Goal: Navigation & Orientation: Find specific page/section

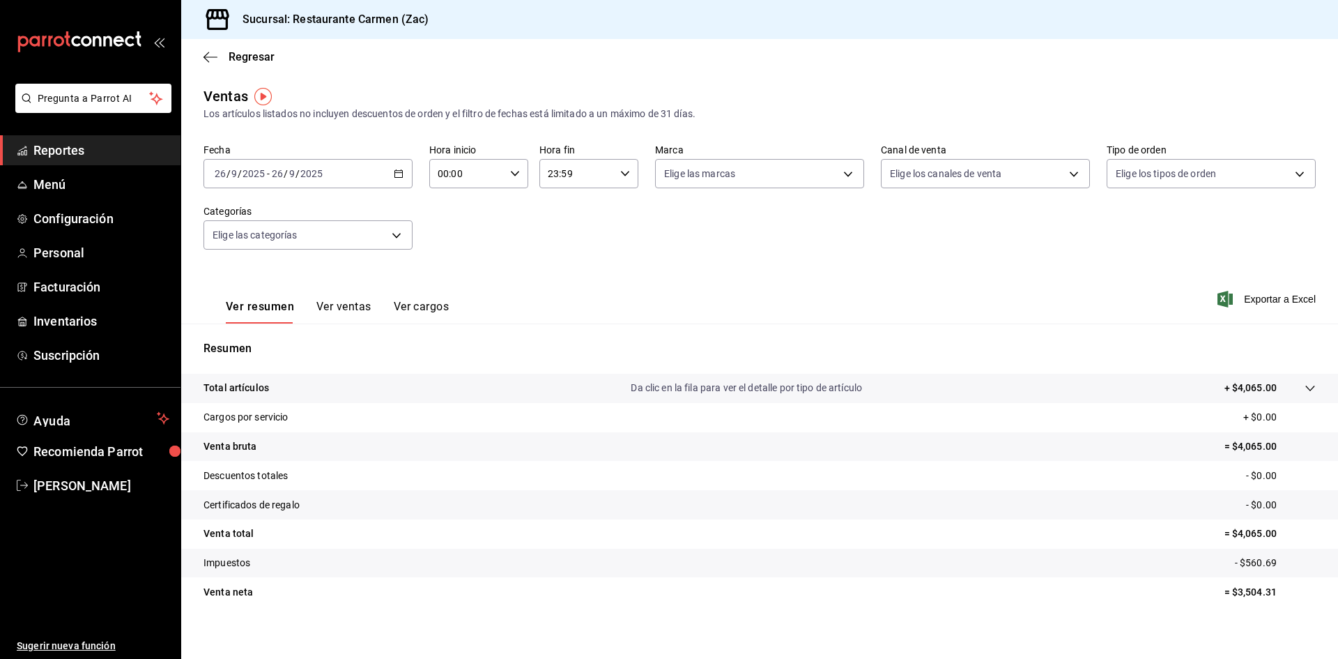
click at [98, 148] on span "Reportes" at bounding box center [101, 150] width 136 height 19
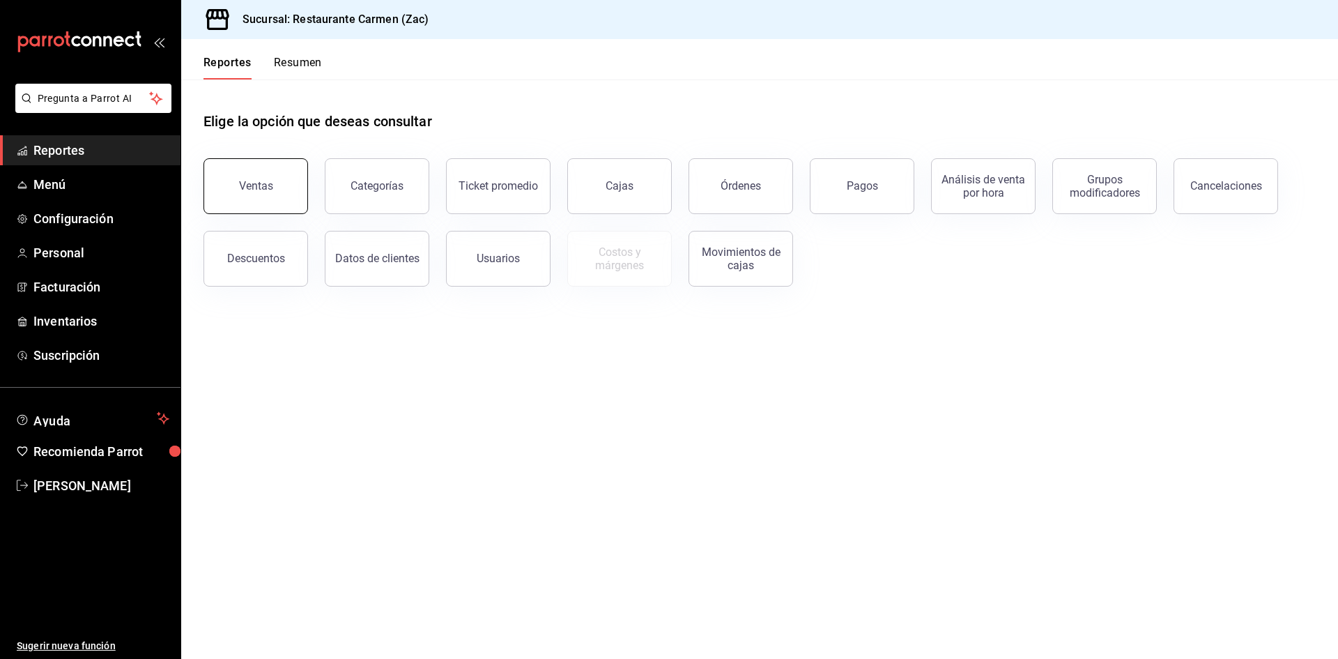
click at [236, 201] on button "Ventas" at bounding box center [256, 186] width 105 height 56
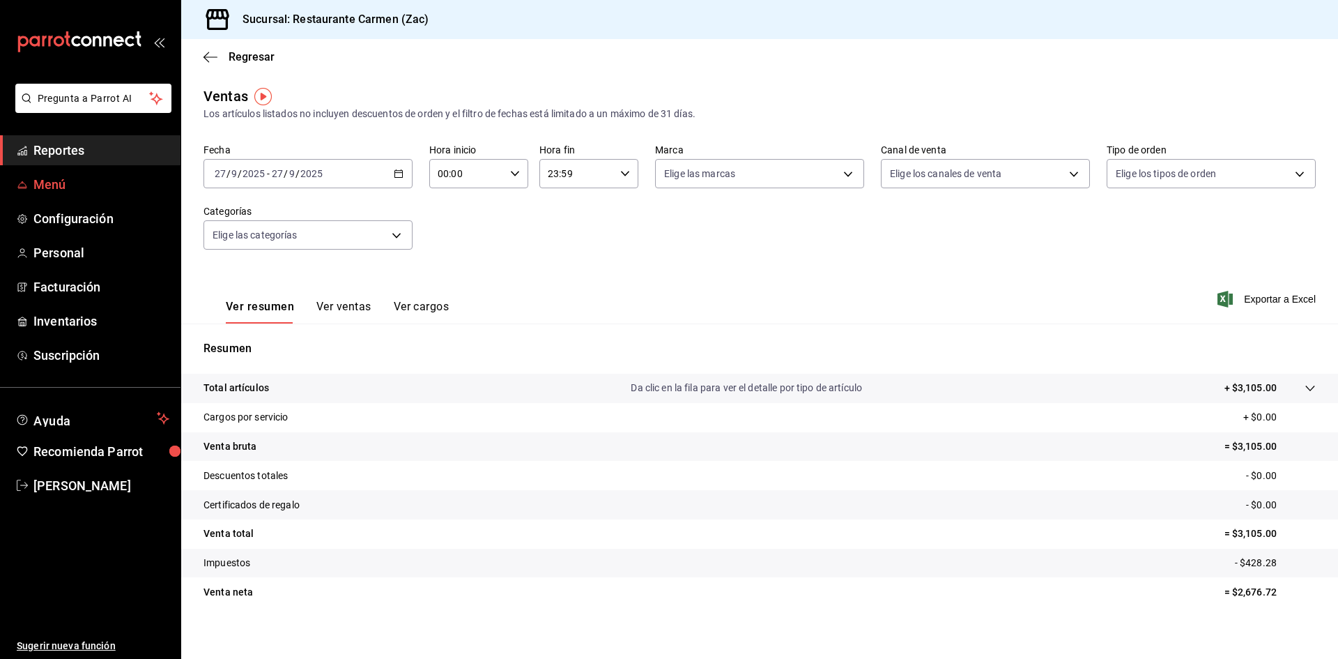
click at [53, 187] on span "Menú" at bounding box center [101, 184] width 136 height 19
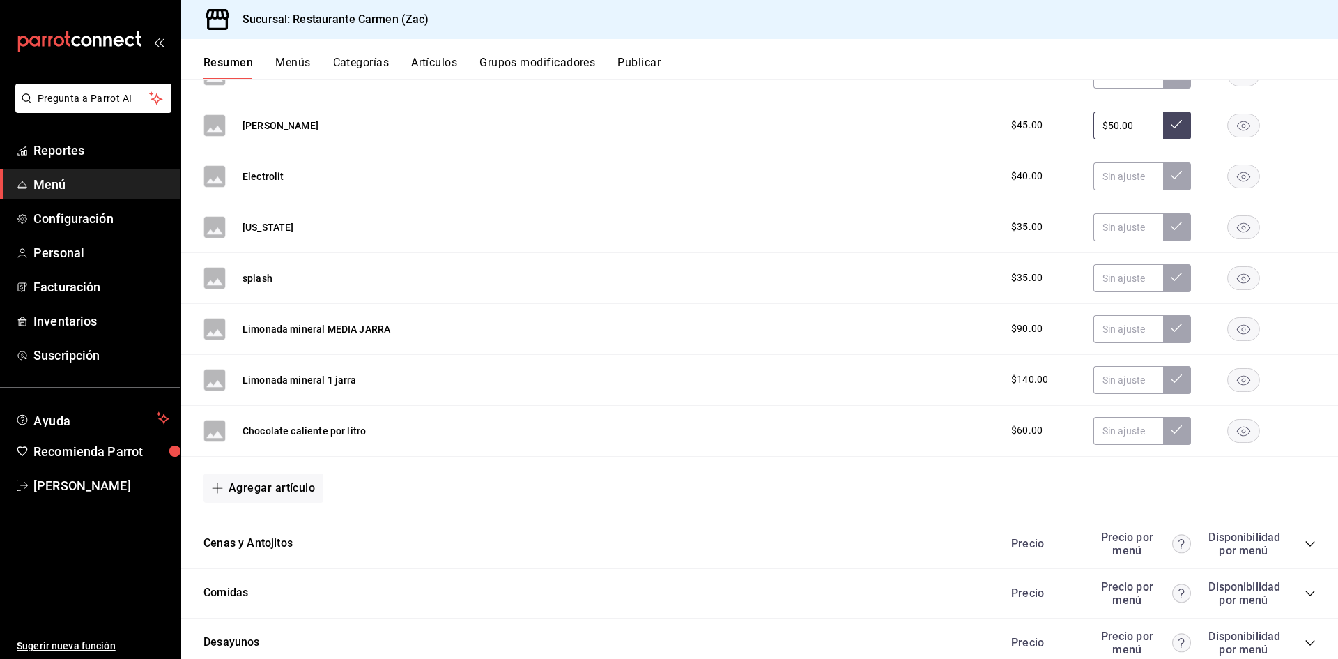
scroll to position [2817, 0]
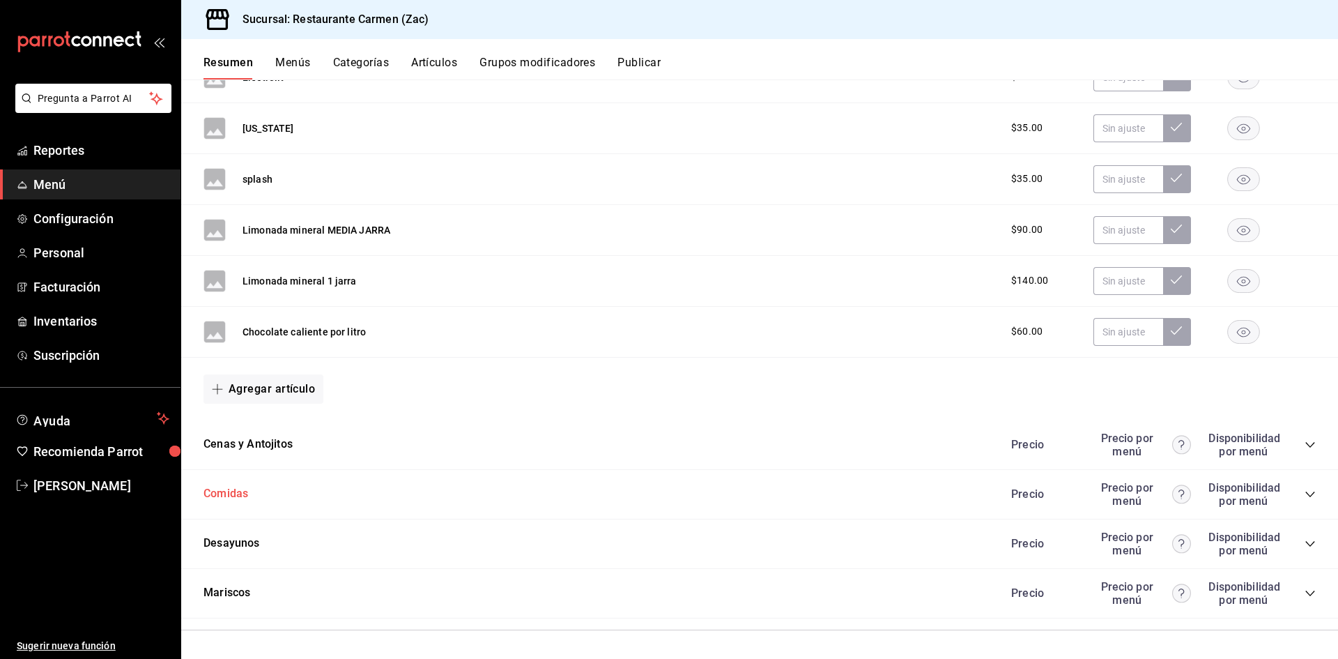
click at [229, 498] on button "Comidas" at bounding box center [226, 494] width 45 height 16
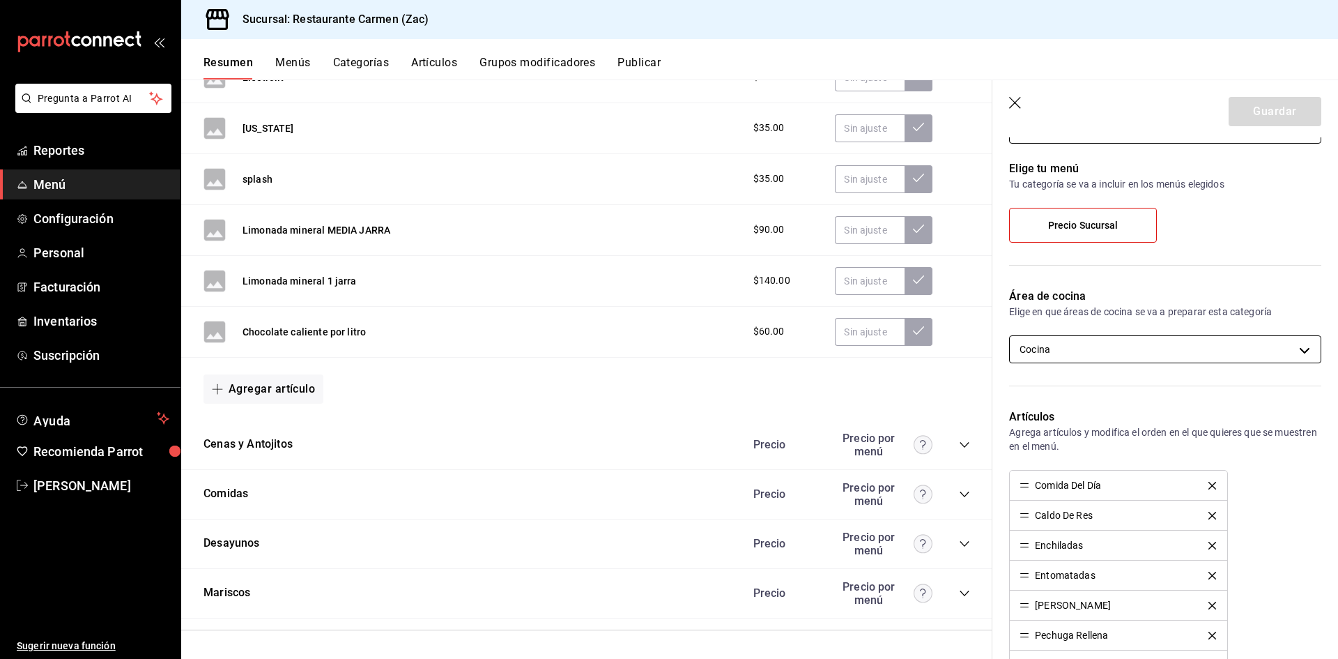
scroll to position [139, 0]
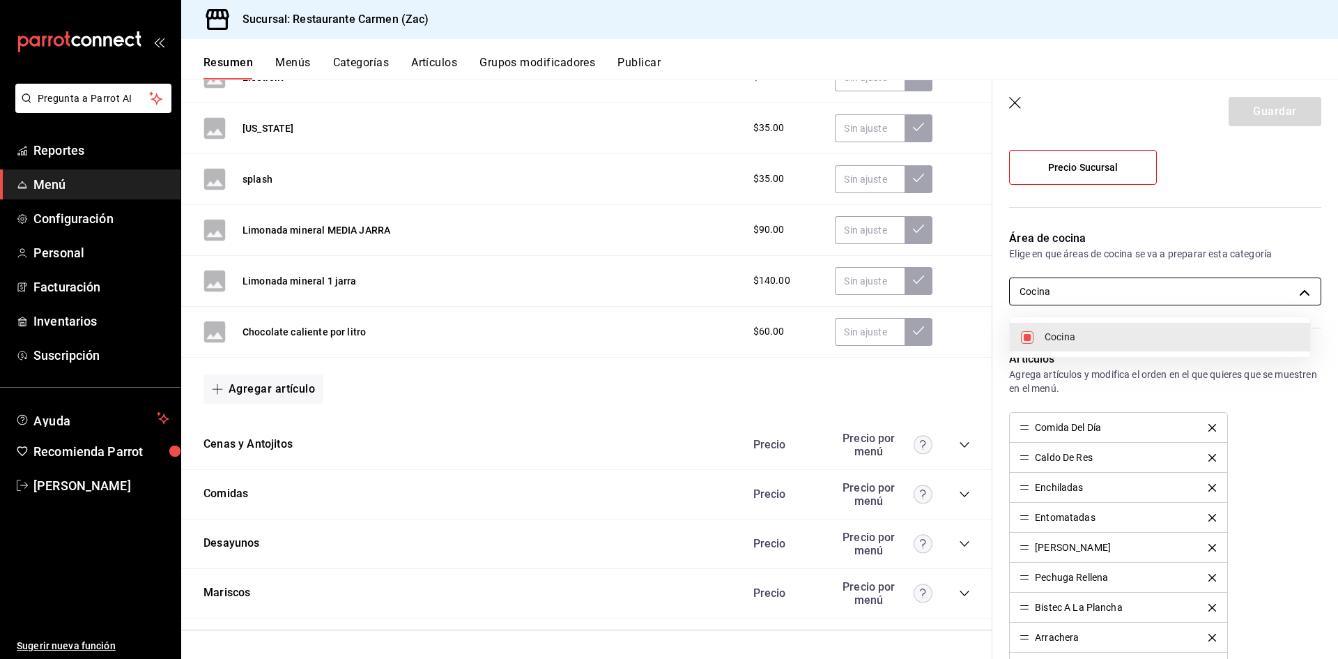
click at [1293, 291] on body "Pregunta a Parrot AI Reportes Menú Configuración Personal Facturación Inventari…" at bounding box center [669, 329] width 1338 height 659
click at [1289, 335] on span "Cocina" at bounding box center [1172, 337] width 254 height 15
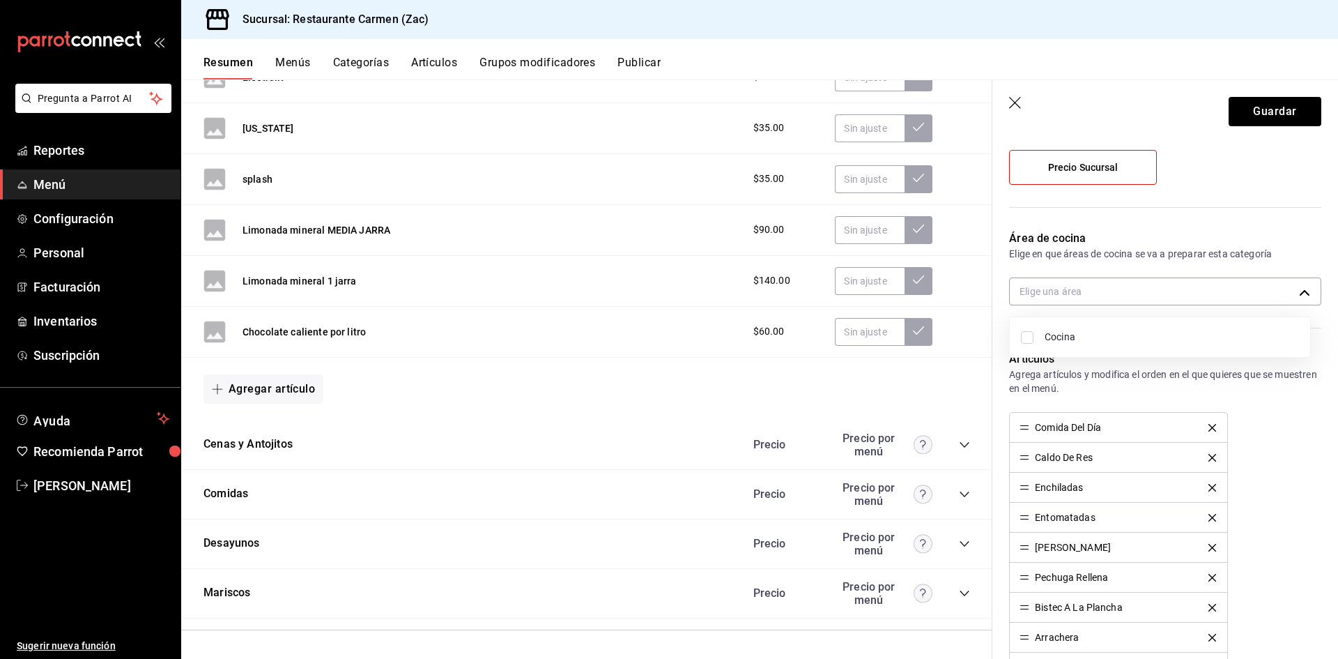
click at [1025, 335] on input "checkbox" at bounding box center [1027, 337] width 13 height 13
checkbox input "true"
type input "e98dc600-04ea-4705-a395-96d758cfe090"
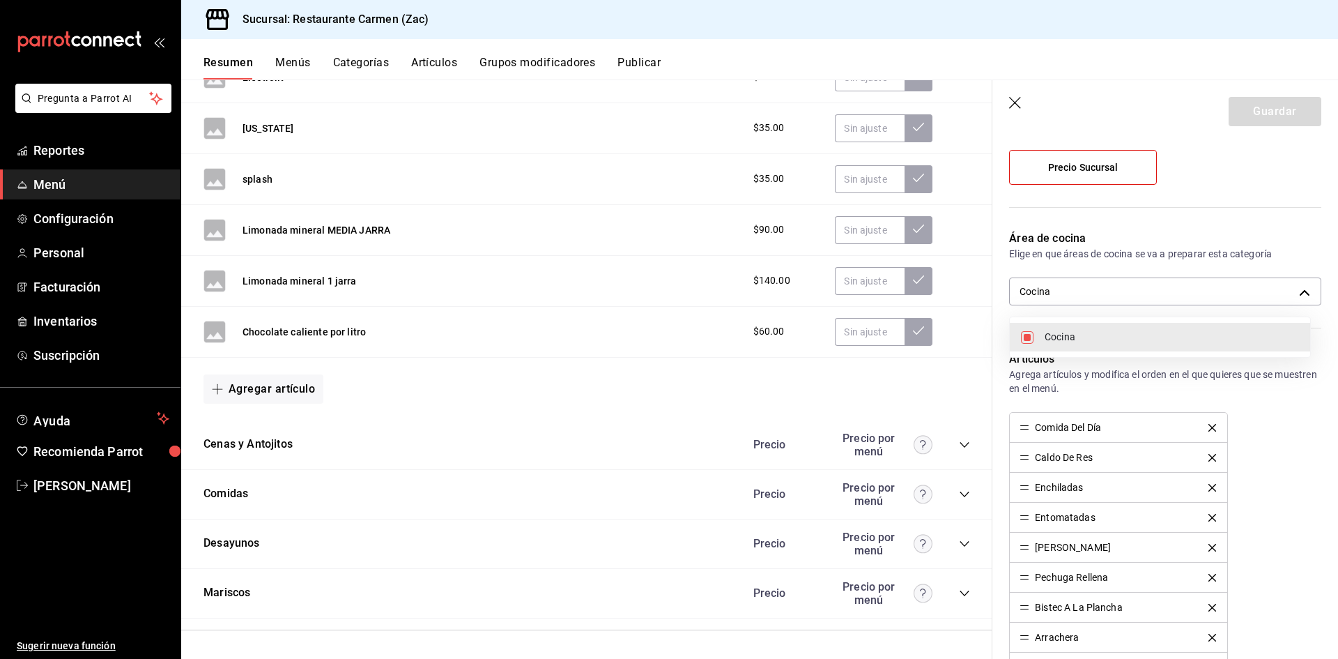
click at [1305, 514] on div at bounding box center [669, 329] width 1338 height 659
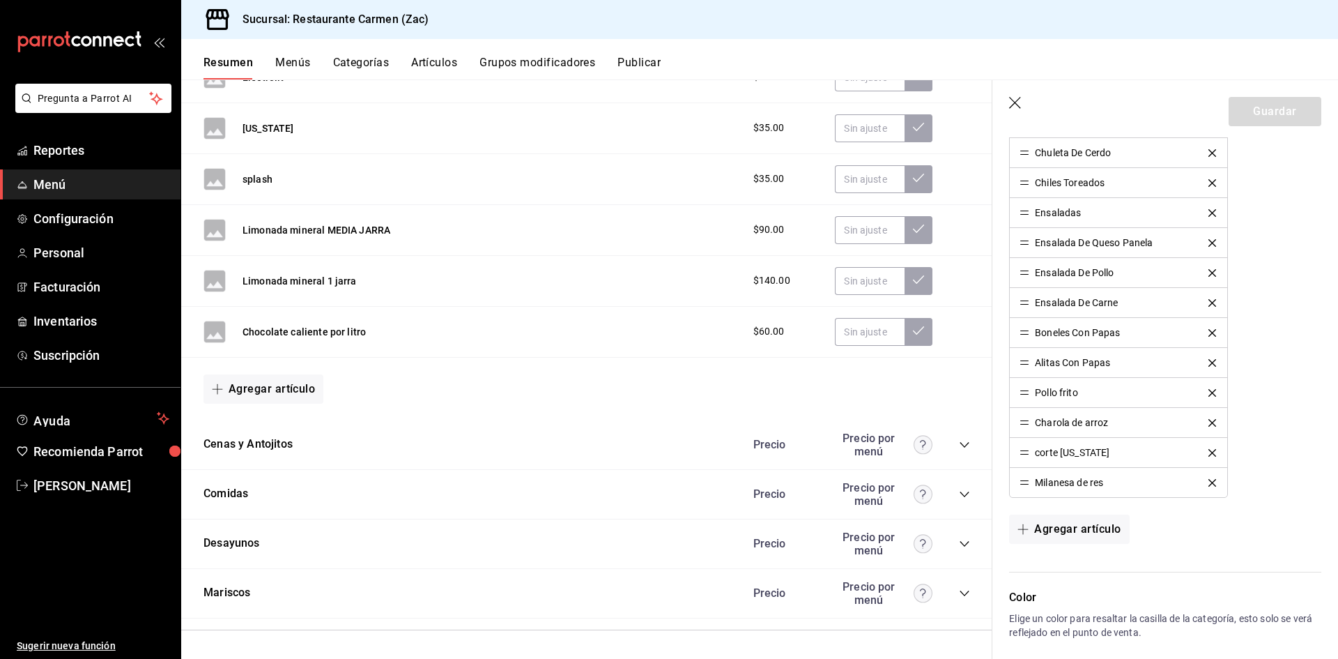
scroll to position [697, 0]
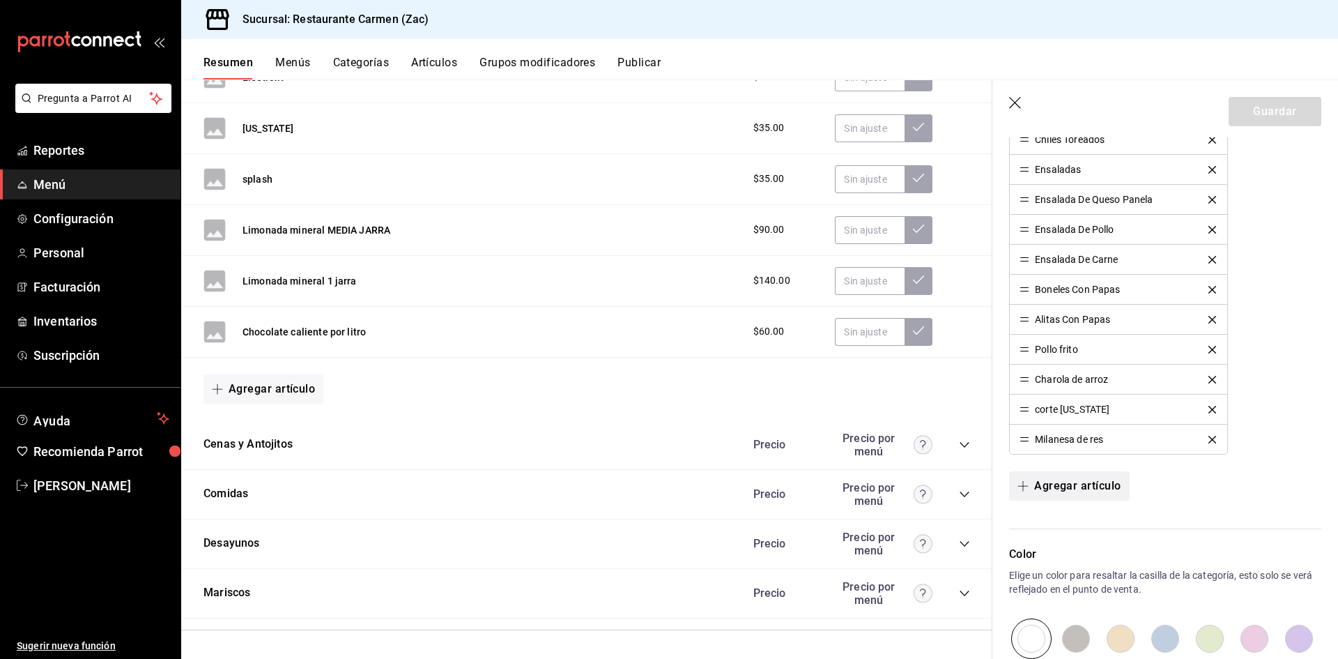
click at [1023, 489] on icon "button" at bounding box center [1023, 485] width 11 height 11
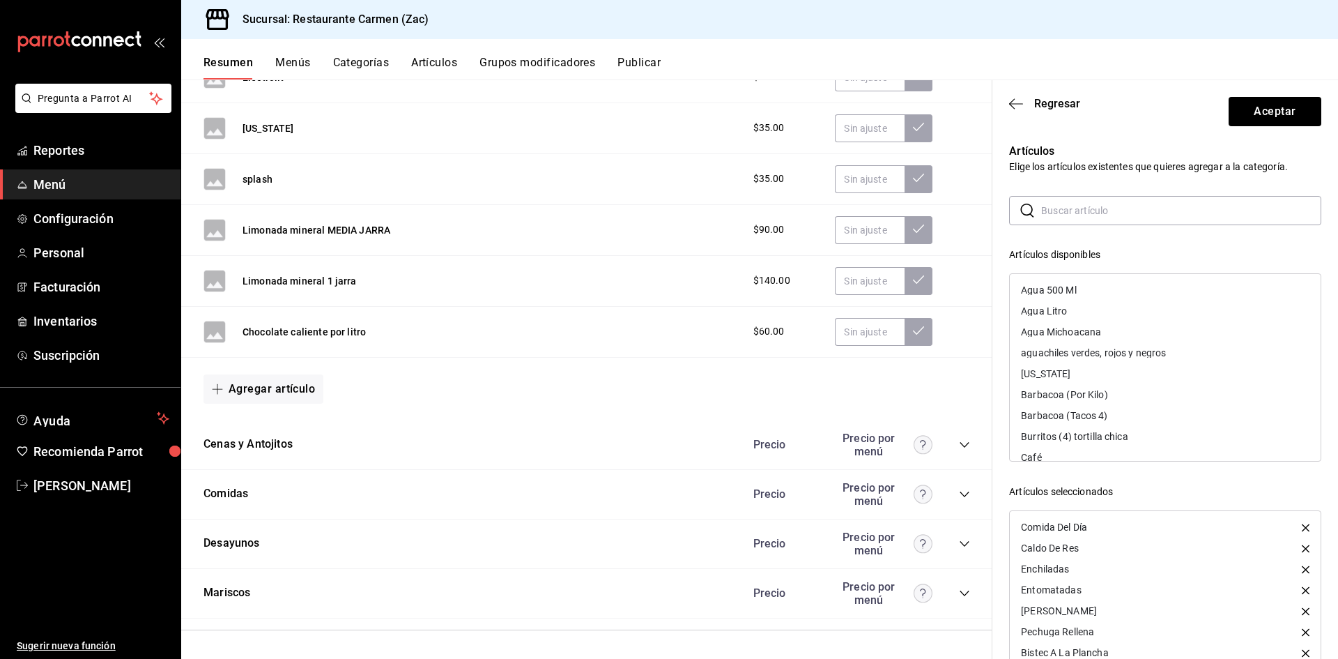
click at [1128, 217] on input "text" at bounding box center [1181, 211] width 280 height 28
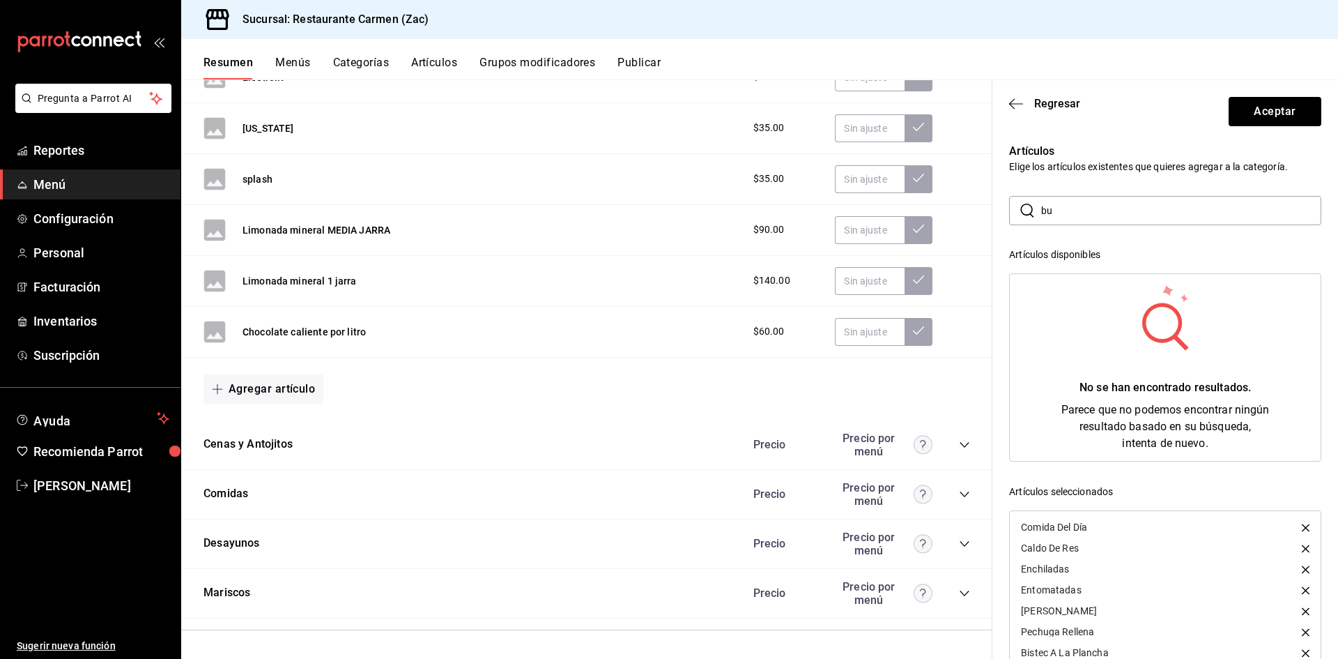
type input "b"
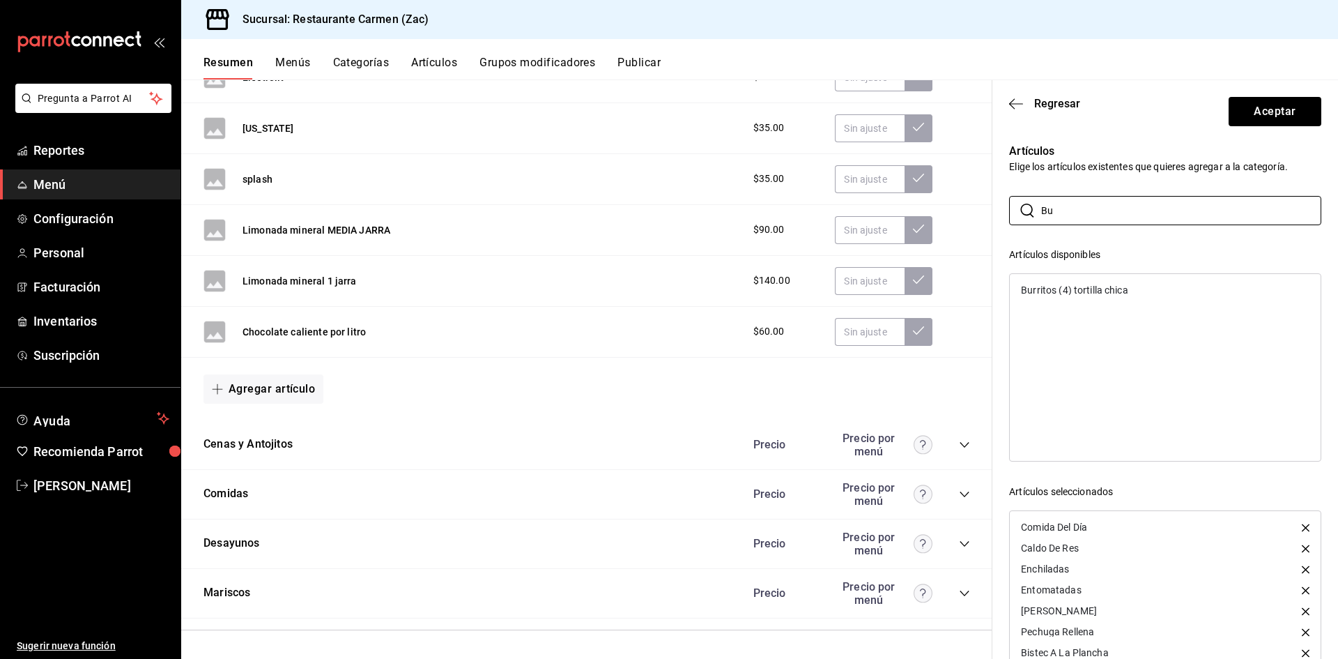
type input "B"
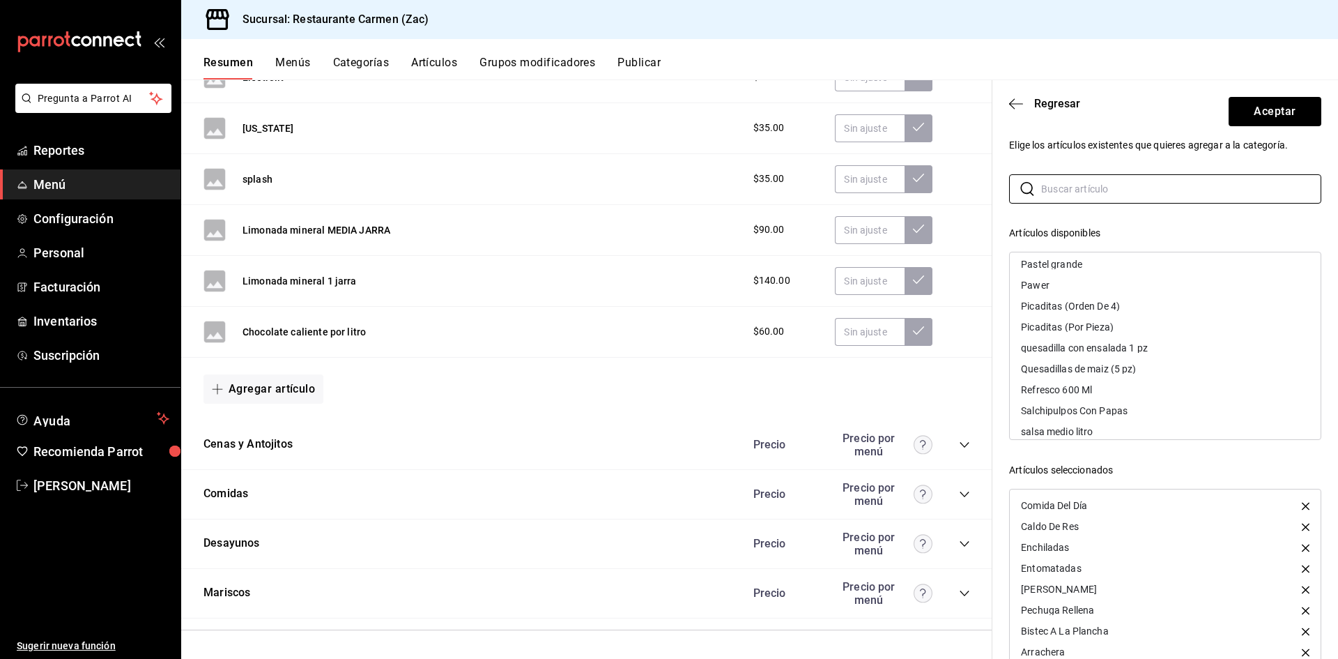
scroll to position [0, 0]
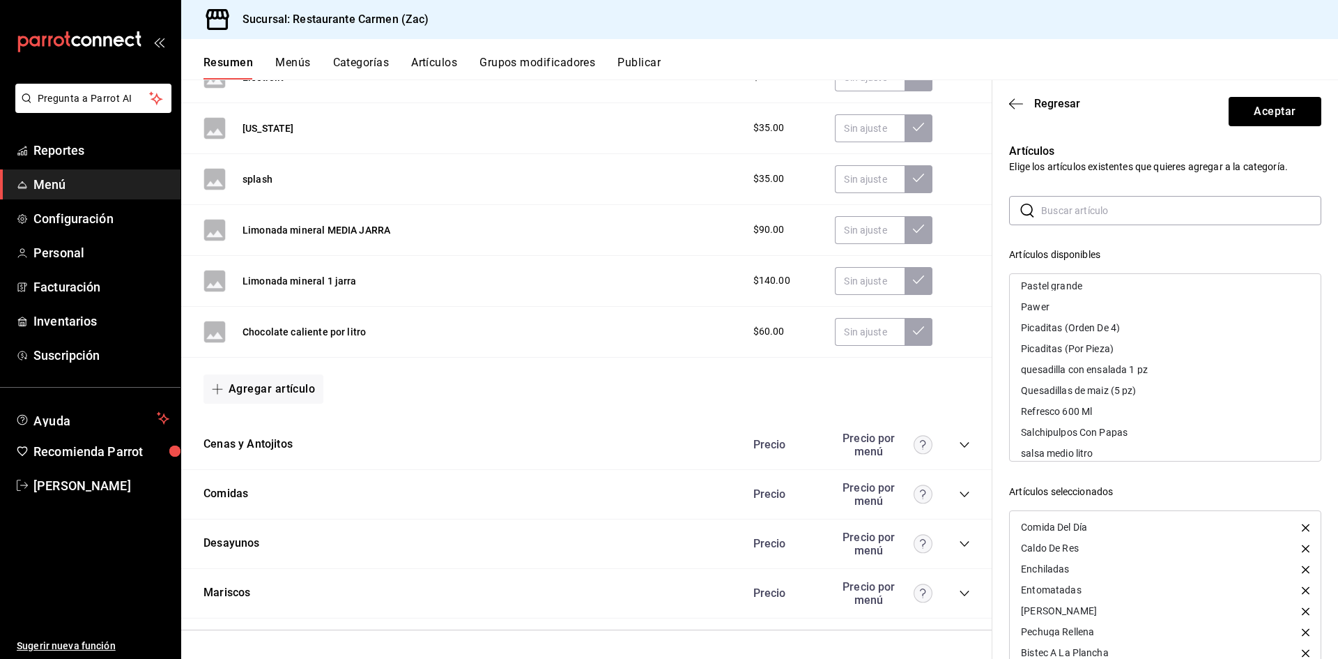
click at [1064, 209] on input "text" at bounding box center [1181, 211] width 280 height 28
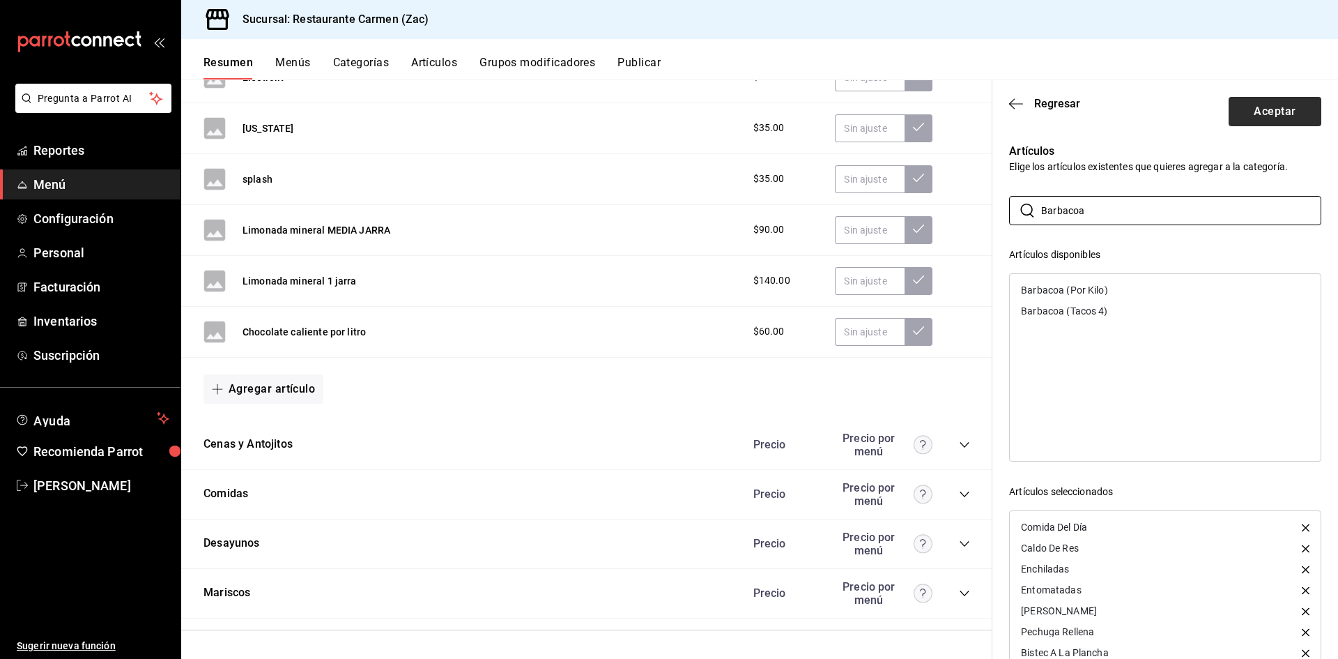
type input "Barbacoa"
click at [1248, 116] on button "Aceptar" at bounding box center [1275, 111] width 93 height 29
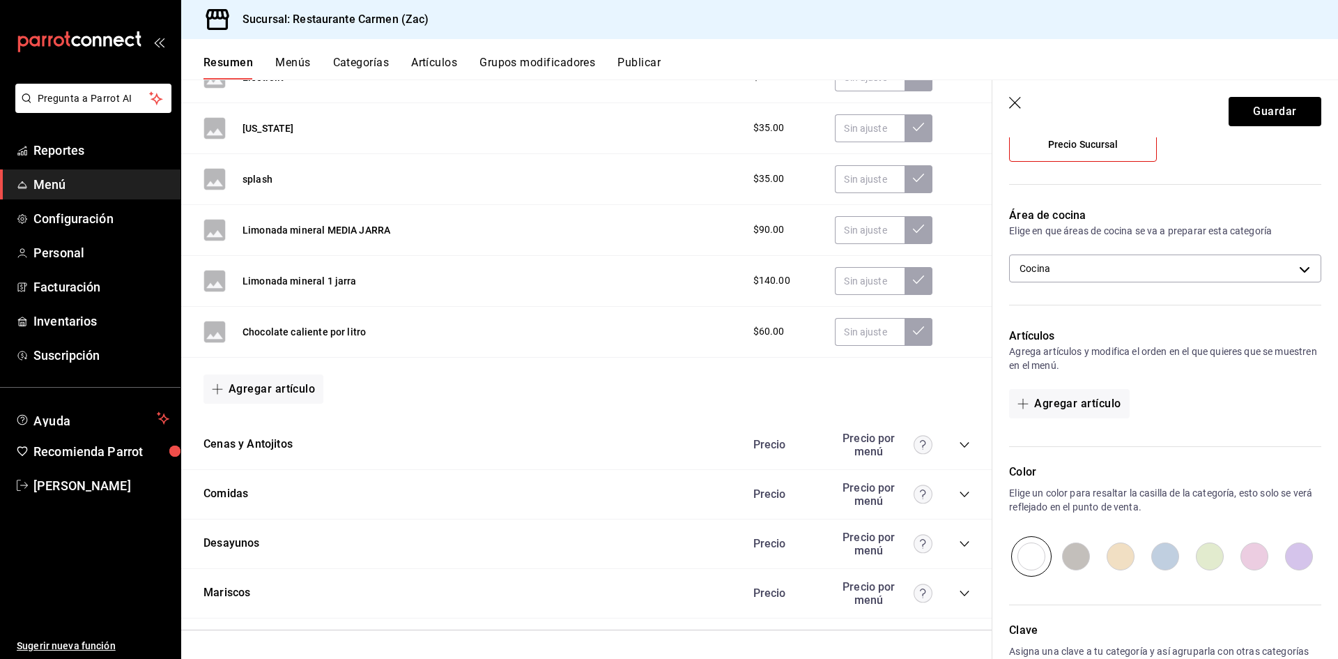
scroll to position [209, 0]
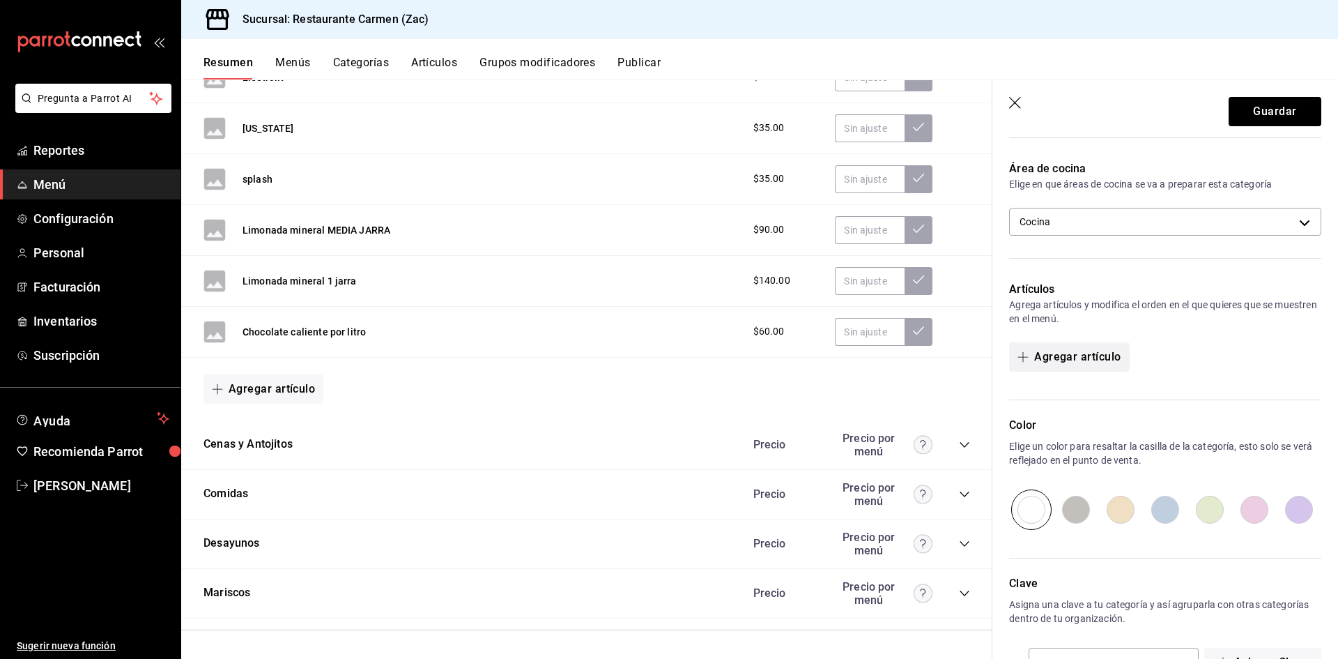
click at [1022, 355] on icon "button" at bounding box center [1023, 356] width 11 height 11
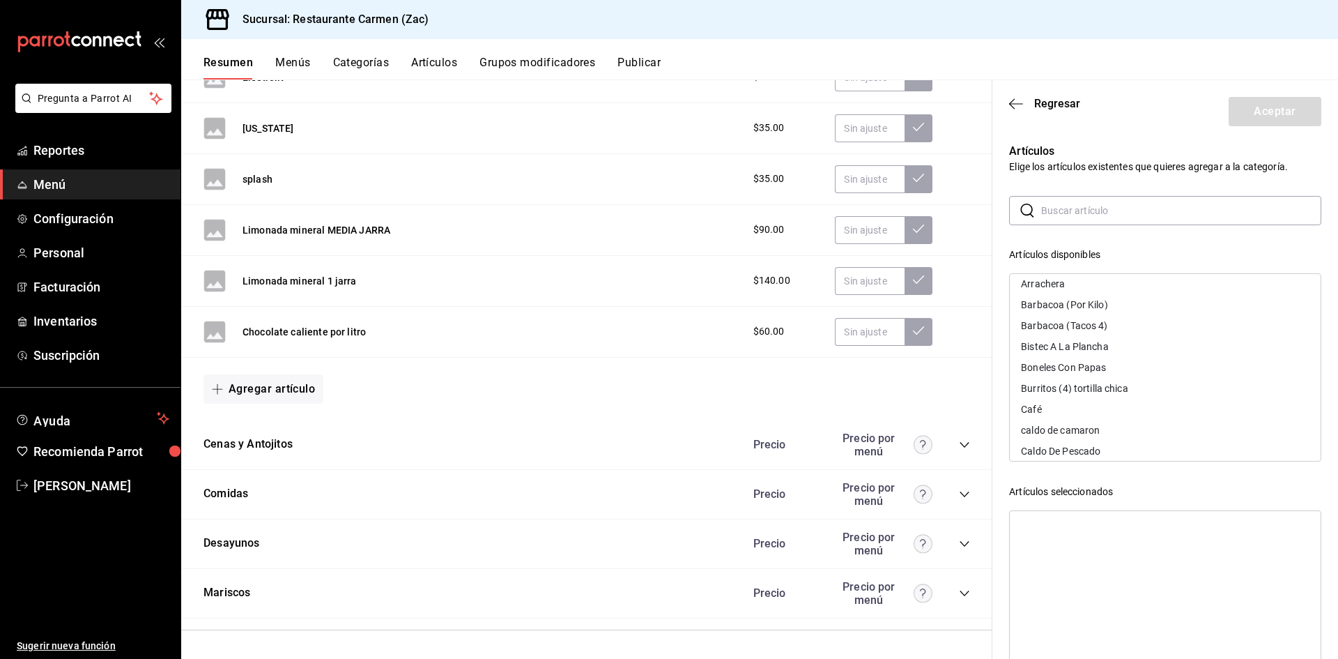
scroll to position [139, 0]
click at [1066, 212] on input "text" at bounding box center [1181, 211] width 280 height 28
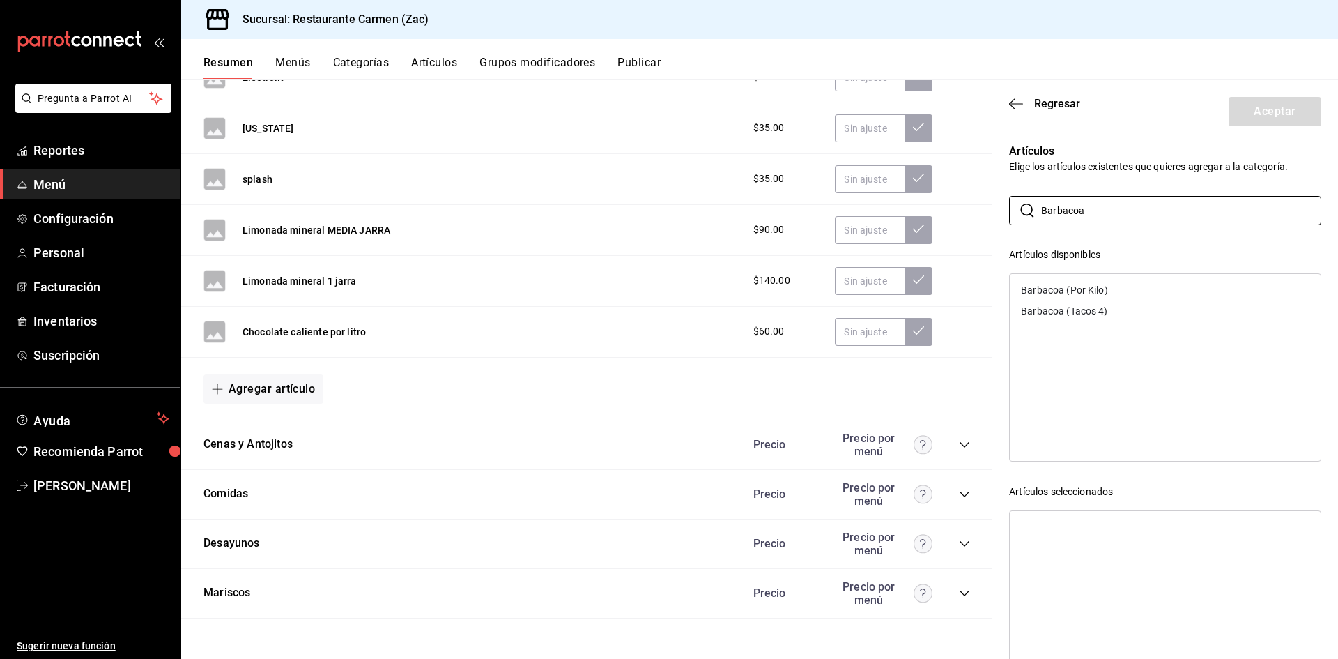
scroll to position [63, 0]
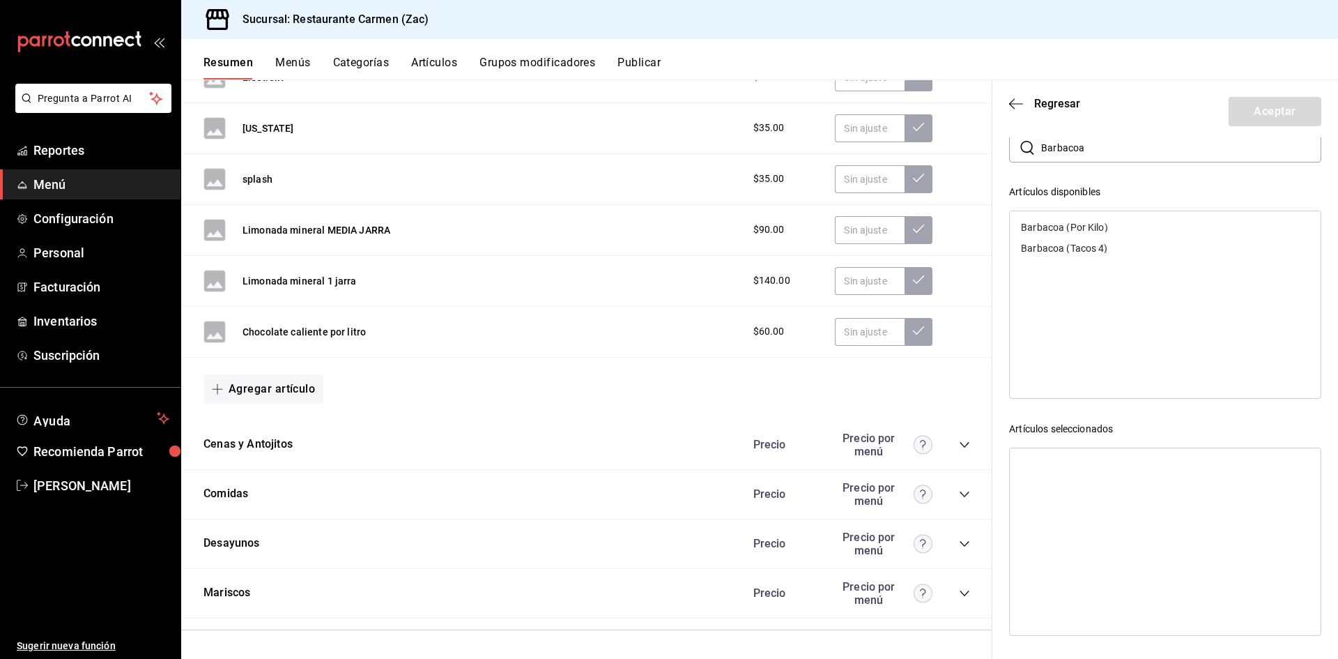
click at [1049, 472] on div at bounding box center [1165, 541] width 312 height 188
click at [1115, 151] on input "Barbacoa" at bounding box center [1181, 148] width 280 height 28
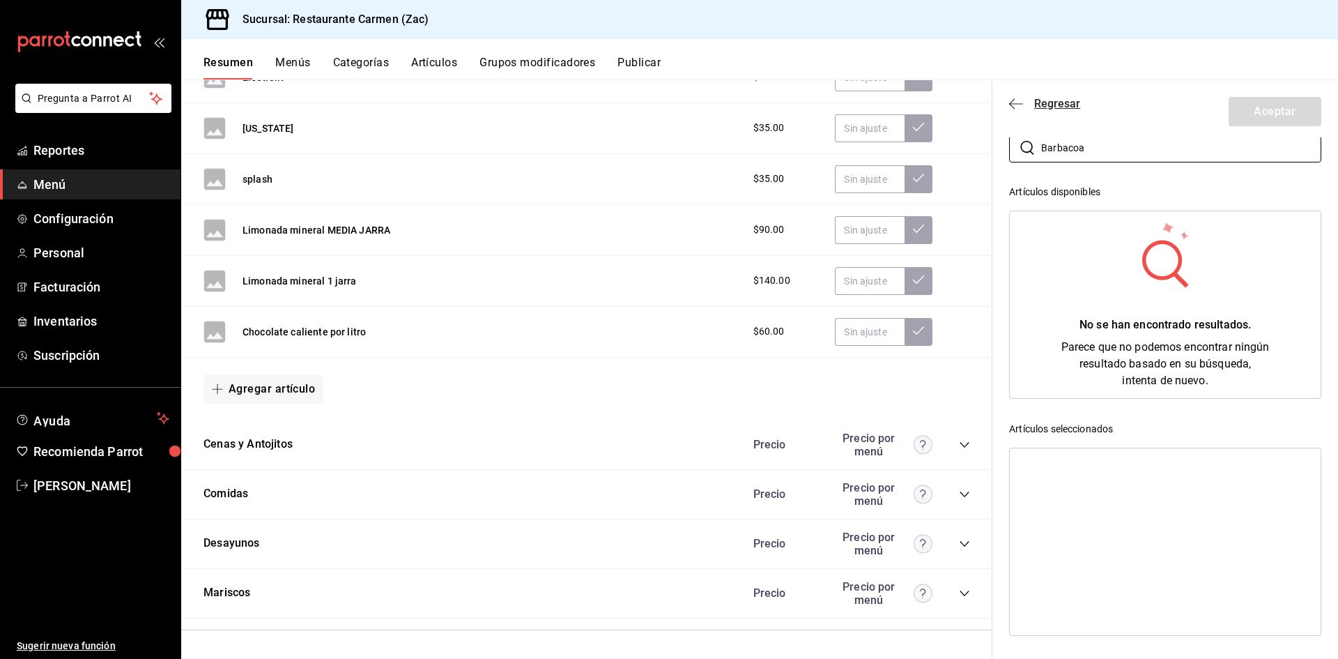
type input "Barbacoa"
click at [1017, 102] on icon "button" at bounding box center [1016, 104] width 14 height 13
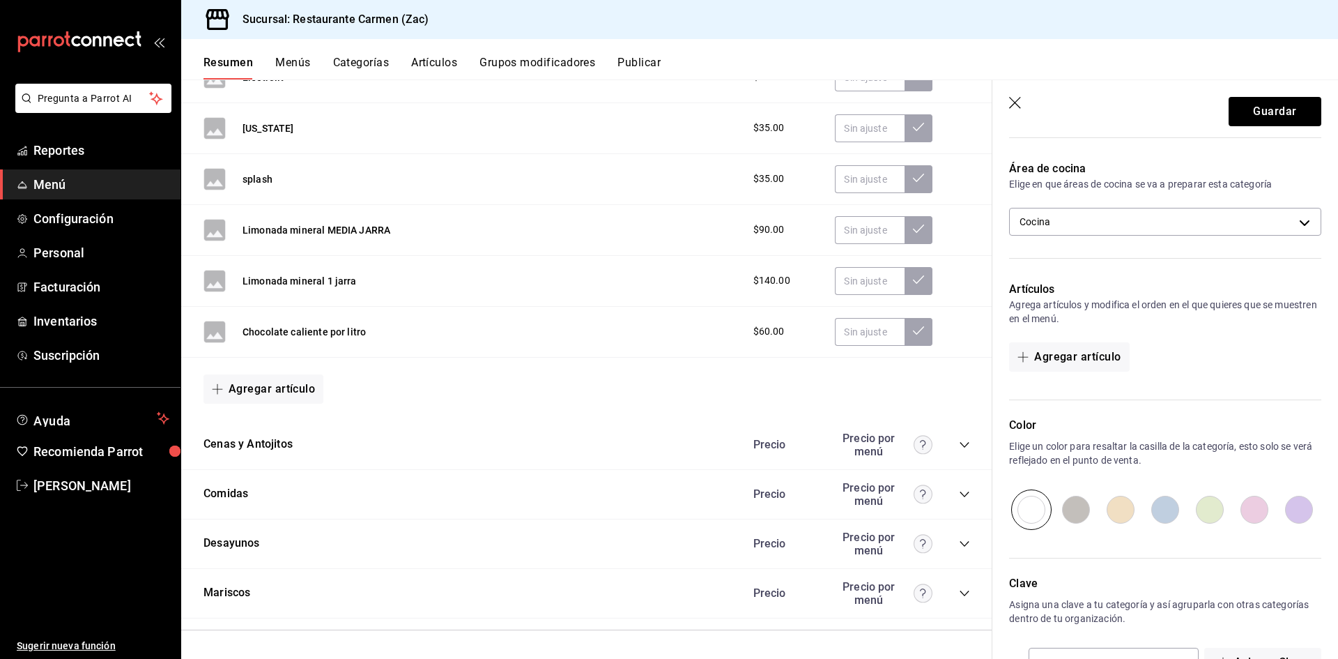
click at [396, 485] on div "Comidas Precio Precio por menú" at bounding box center [586, 494] width 811 height 49
click at [273, 444] on button "Cenas y Antojitos" at bounding box center [248, 444] width 89 height 16
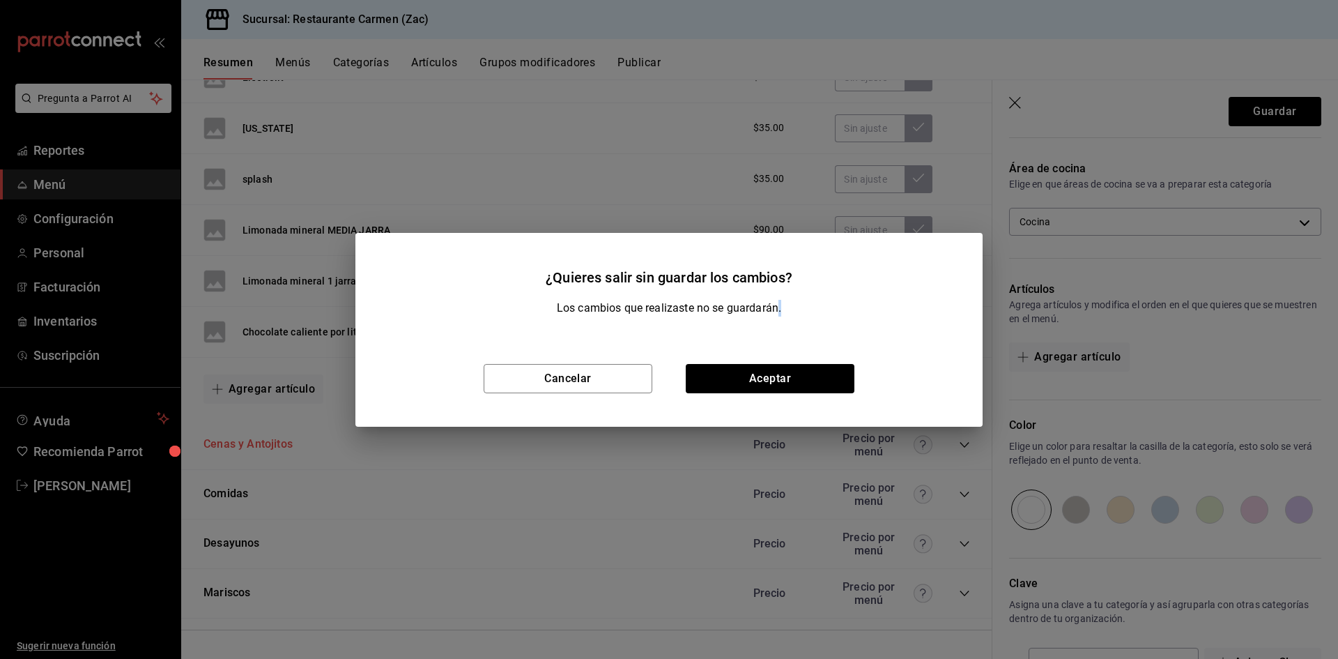
click at [273, 444] on div "¿Quieres salir sin guardar los cambios? Los cambios que realizaste no se guarda…" at bounding box center [669, 329] width 1338 height 659
click at [571, 382] on button "Cancelar" at bounding box center [568, 378] width 169 height 29
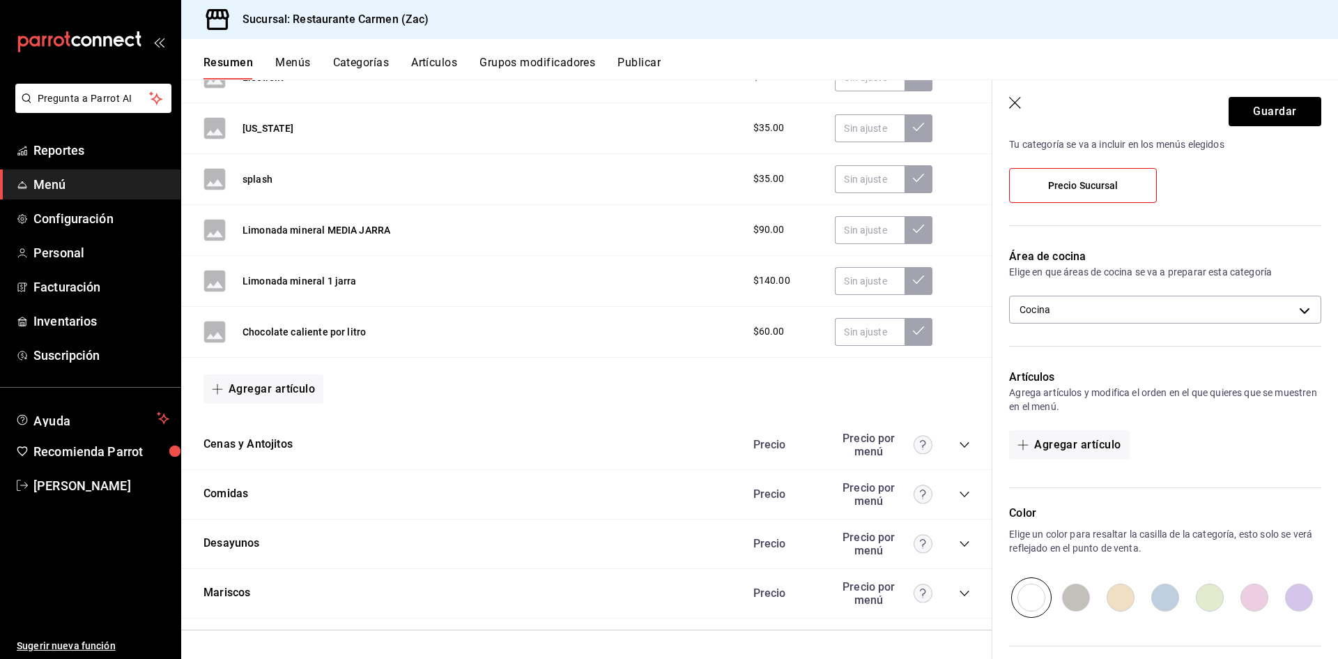
scroll to position [0, 0]
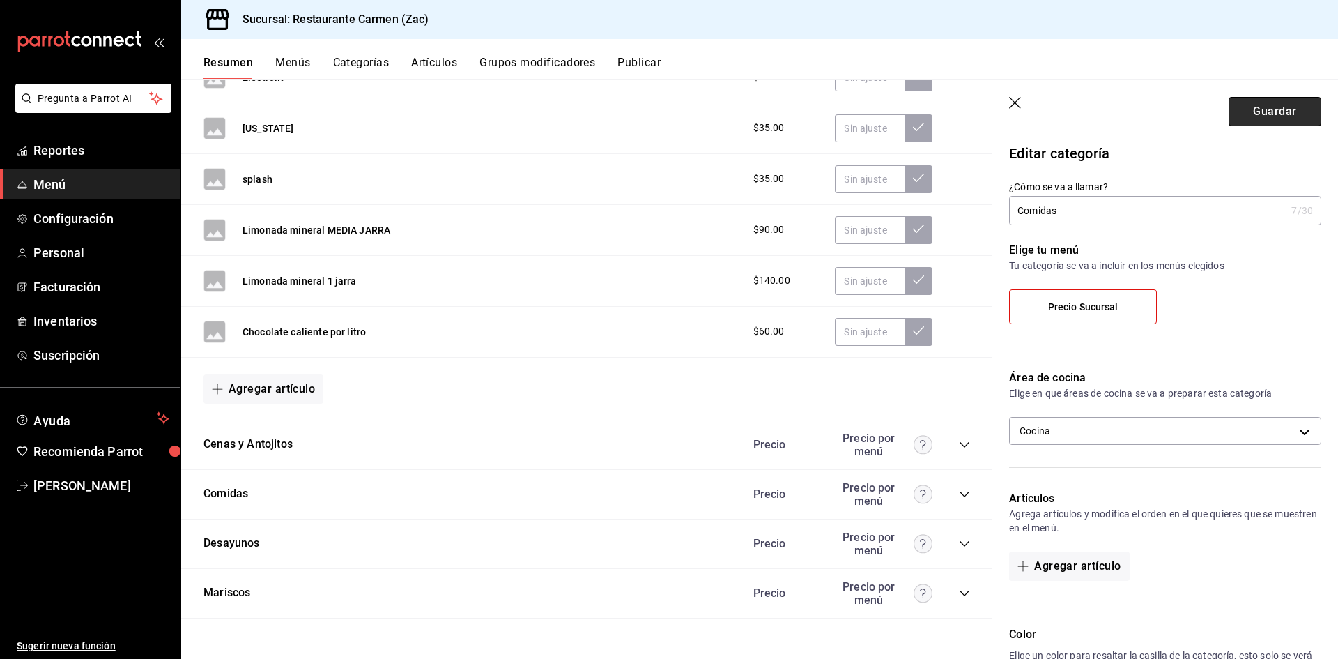
click at [1261, 110] on button "Guardar" at bounding box center [1275, 111] width 93 height 29
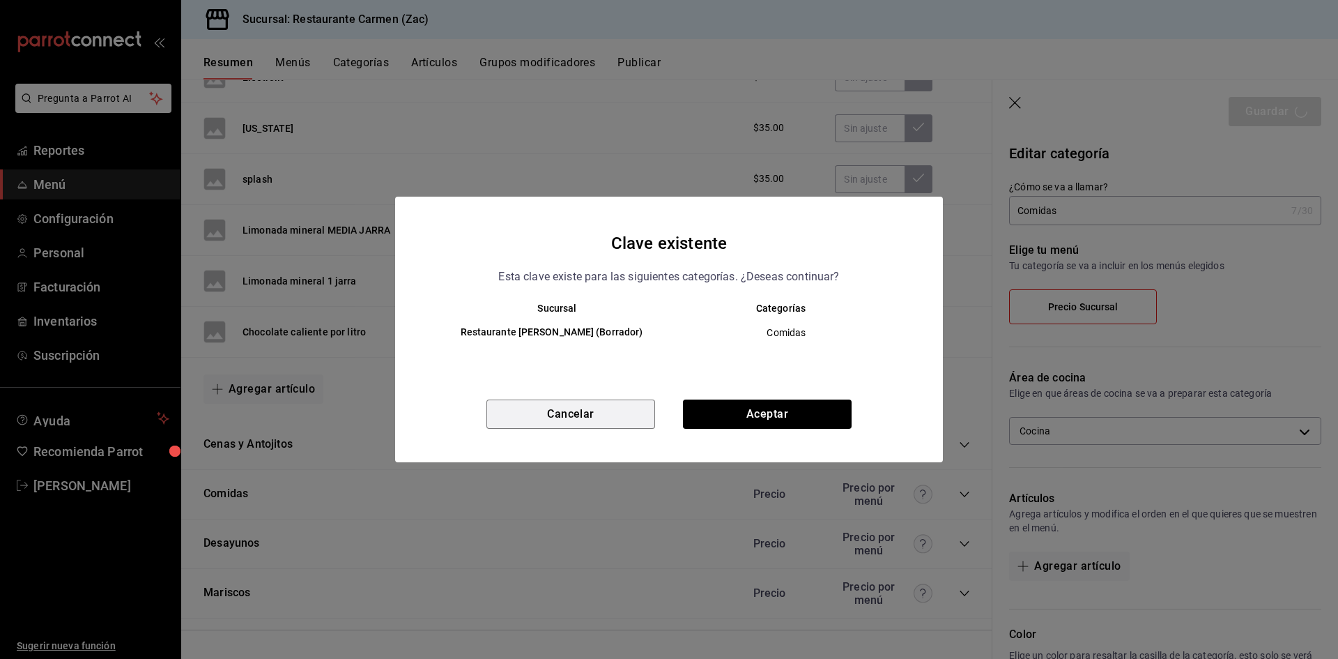
click at [595, 416] on button "Cancelar" at bounding box center [571, 413] width 169 height 29
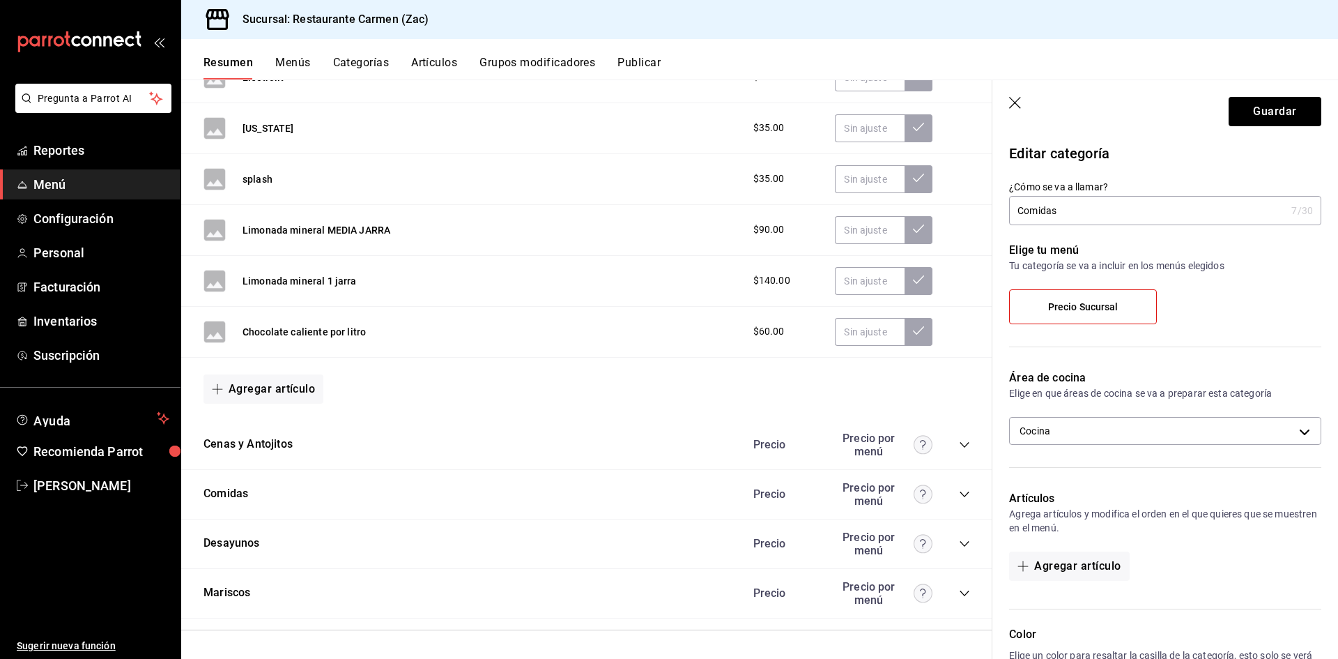
click at [1018, 100] on icon "button" at bounding box center [1016, 104] width 14 height 14
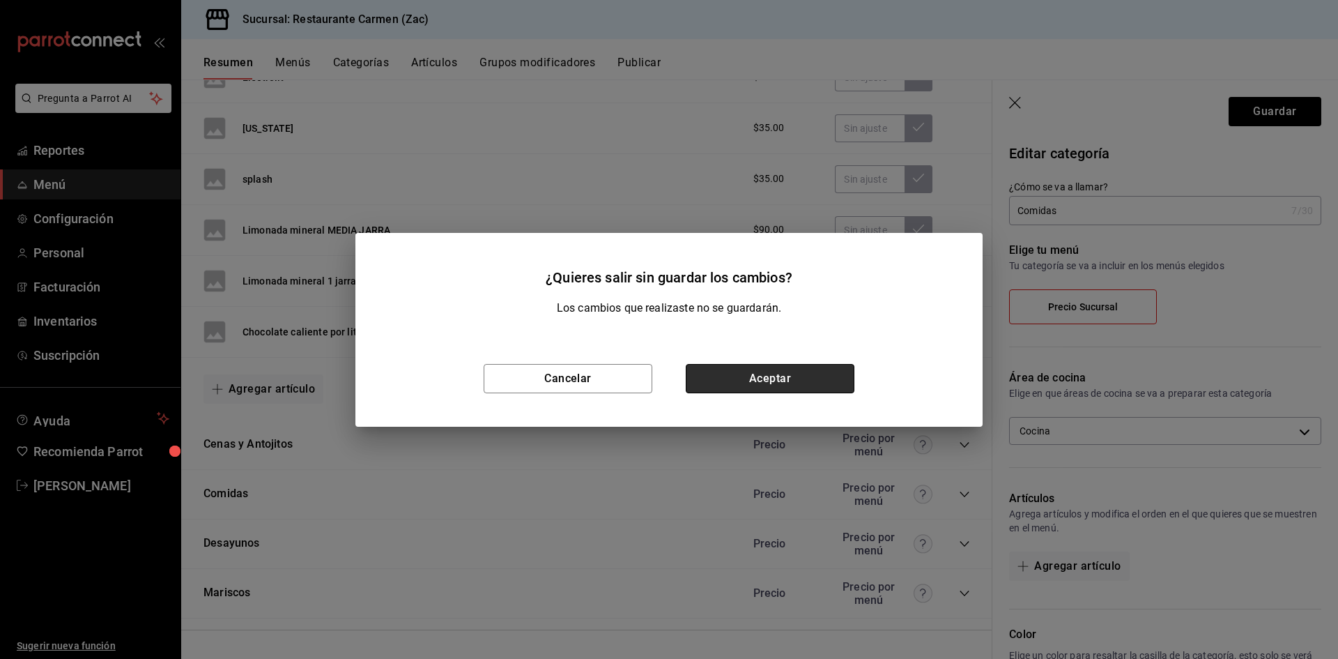
click at [775, 378] on button "Aceptar" at bounding box center [770, 378] width 169 height 29
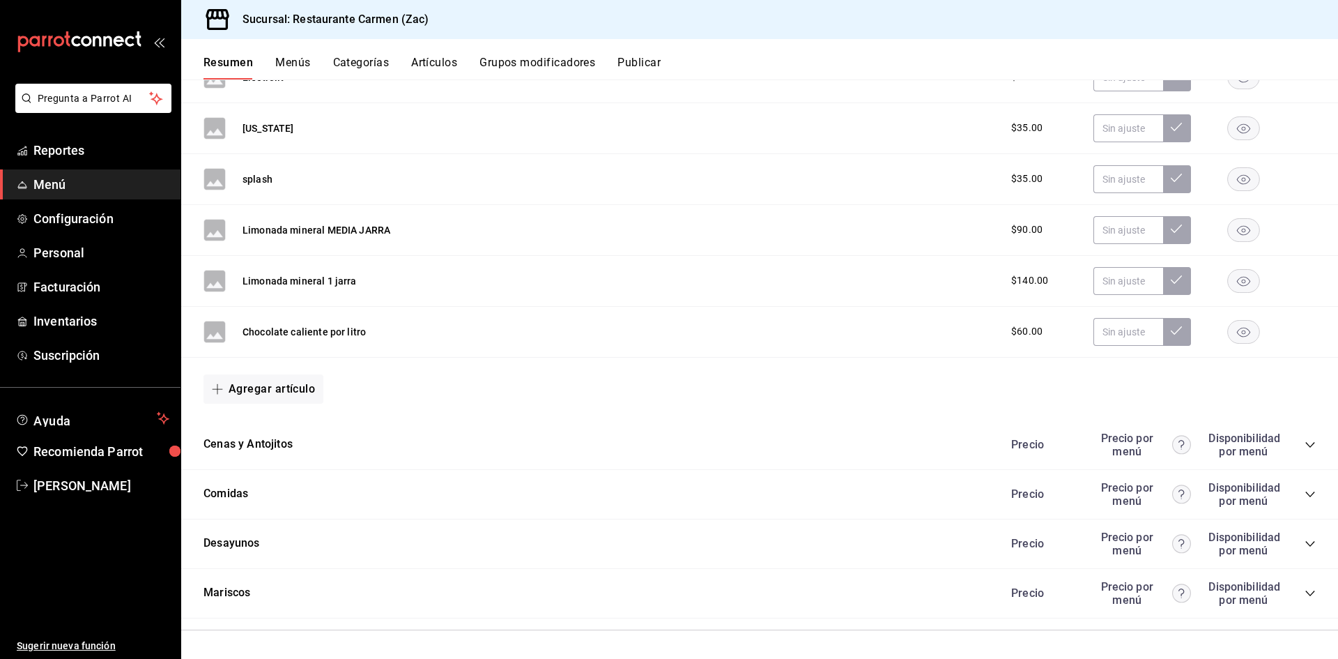
click at [672, 447] on div "Cenas y Antojitos Precio Precio por menú Disponibilidad por menú" at bounding box center [759, 444] width 1157 height 49
click at [310, 395] on button "Agregar artículo" at bounding box center [264, 388] width 120 height 29
click at [457, 381] on div at bounding box center [669, 329] width 1338 height 659
click at [266, 445] on button "Cenas y Antojitos" at bounding box center [248, 444] width 89 height 16
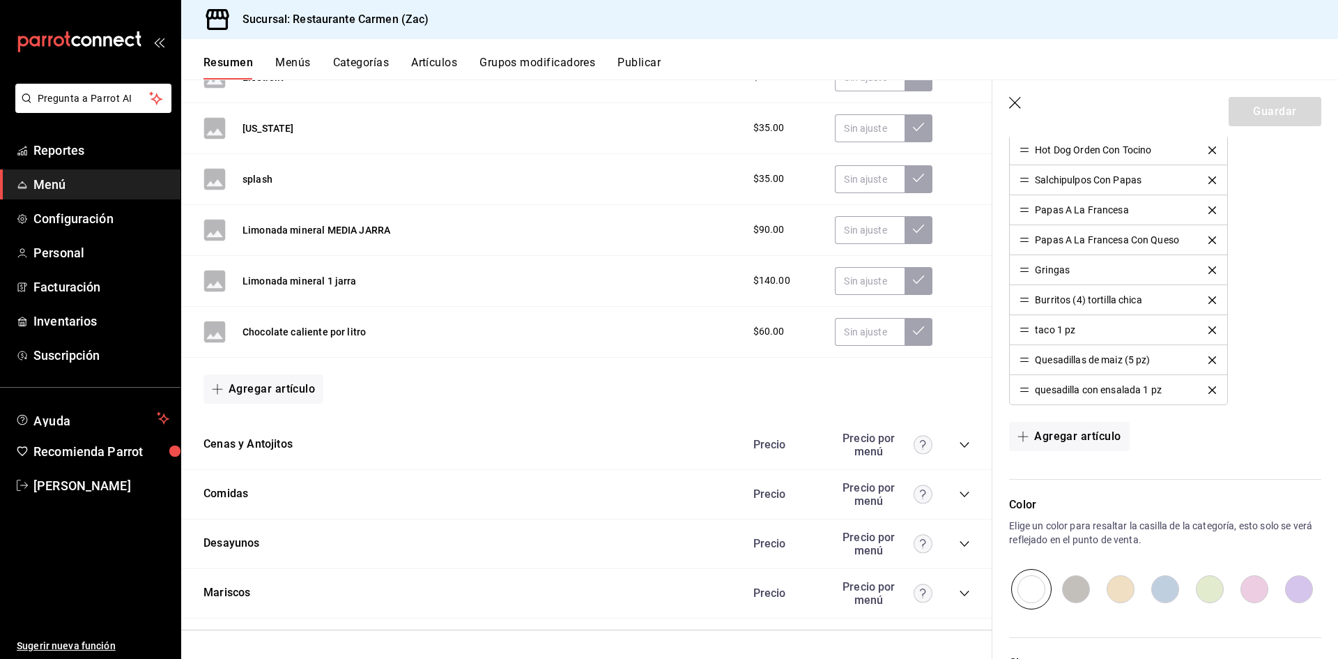
scroll to position [697, 0]
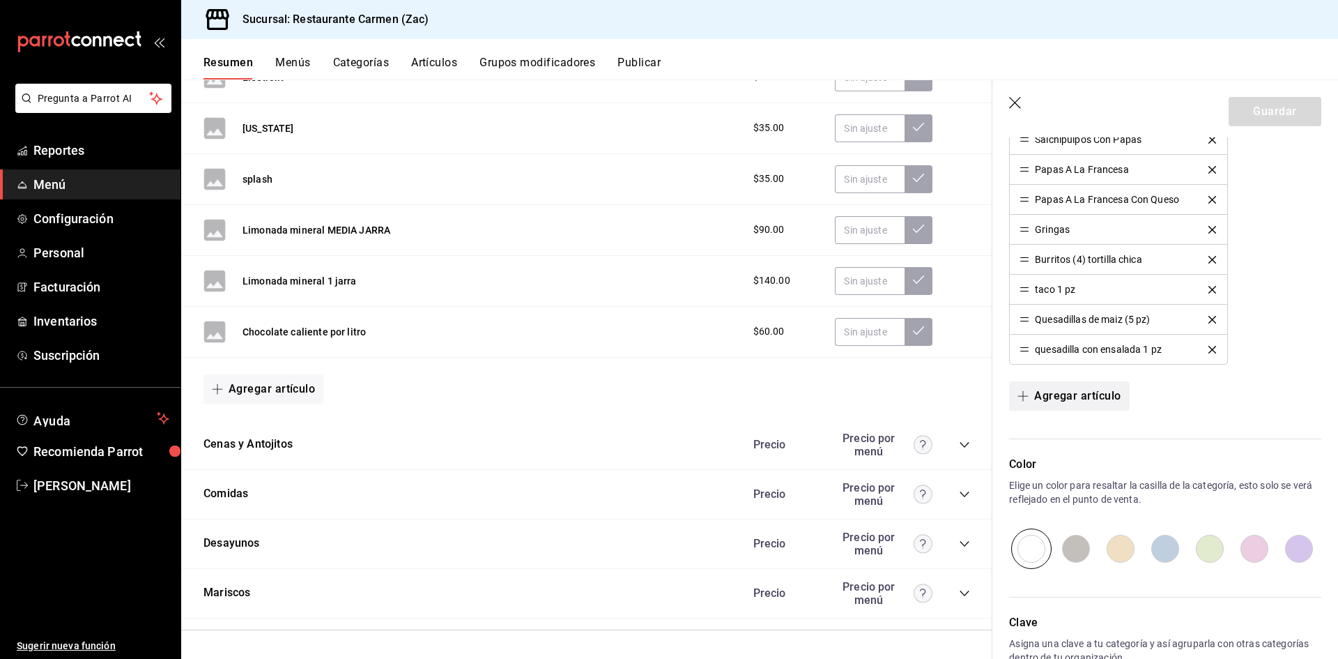
click at [1023, 395] on icon "button" at bounding box center [1023, 396] width 1 height 10
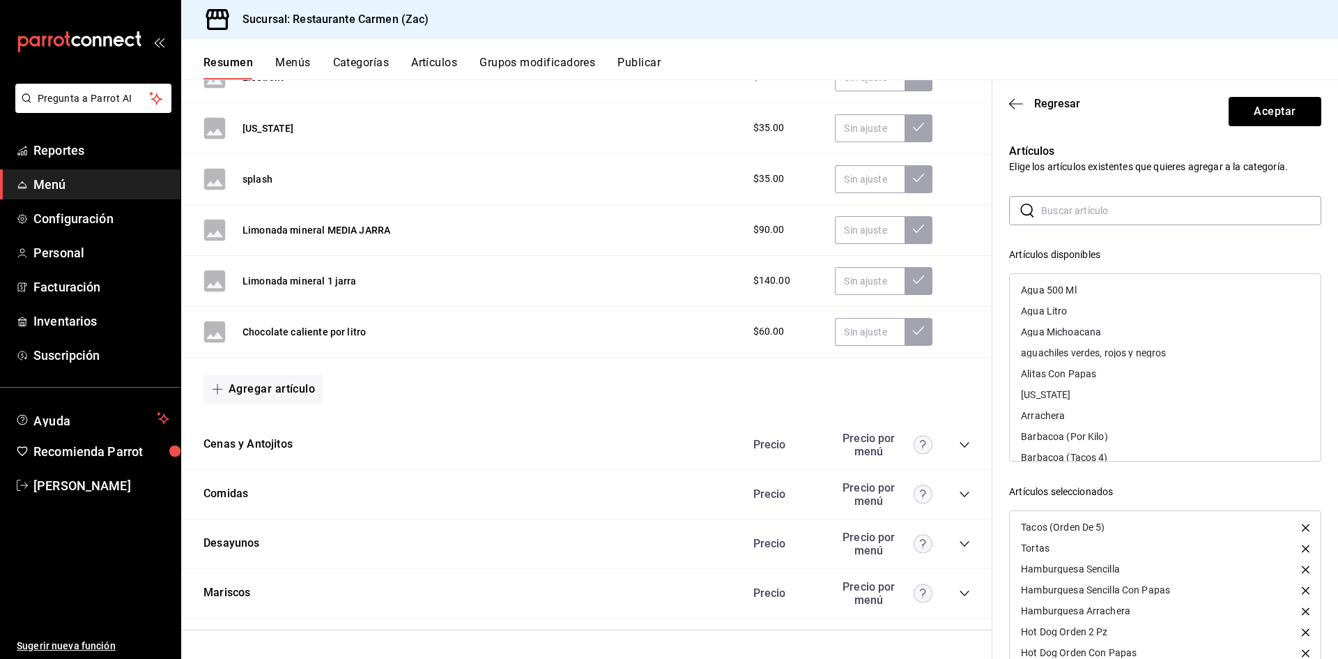
click at [1107, 208] on input "text" at bounding box center [1181, 211] width 280 height 28
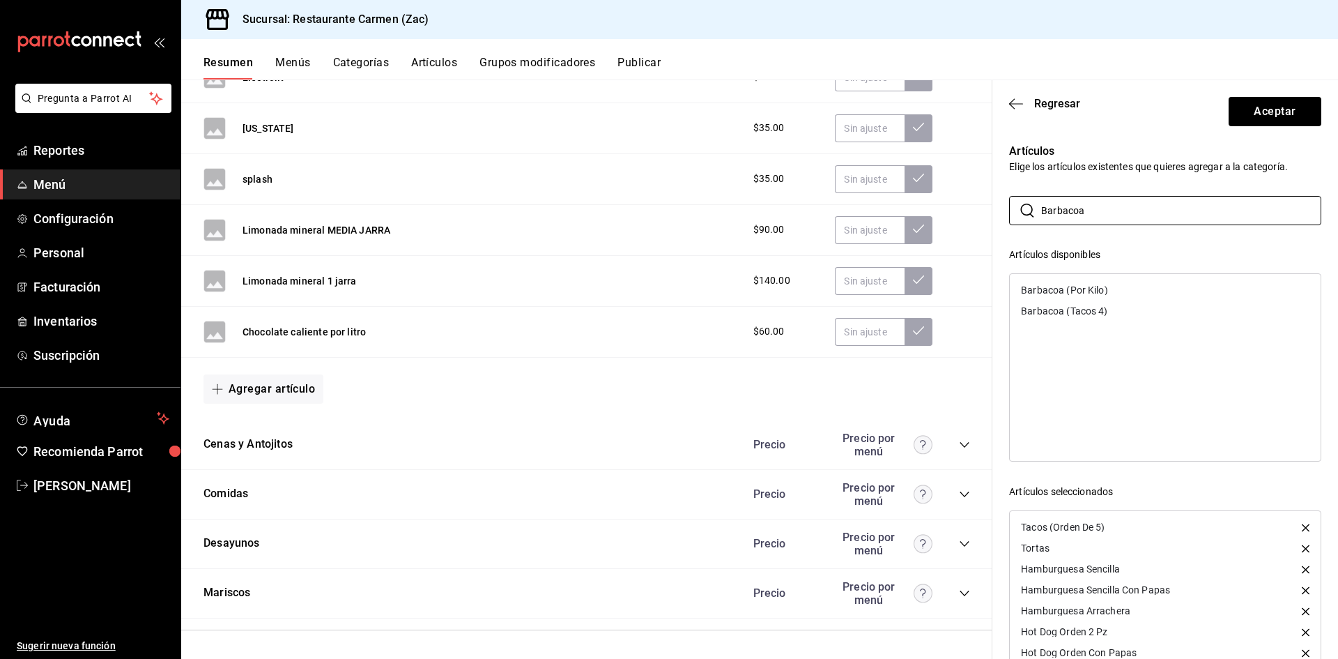
type input "Barbacoa"
click at [982, 225] on div "Resumen sucursal Si activas ‘Editar artículo por menú’, podrás personalizar los…" at bounding box center [586, 368] width 811 height 579
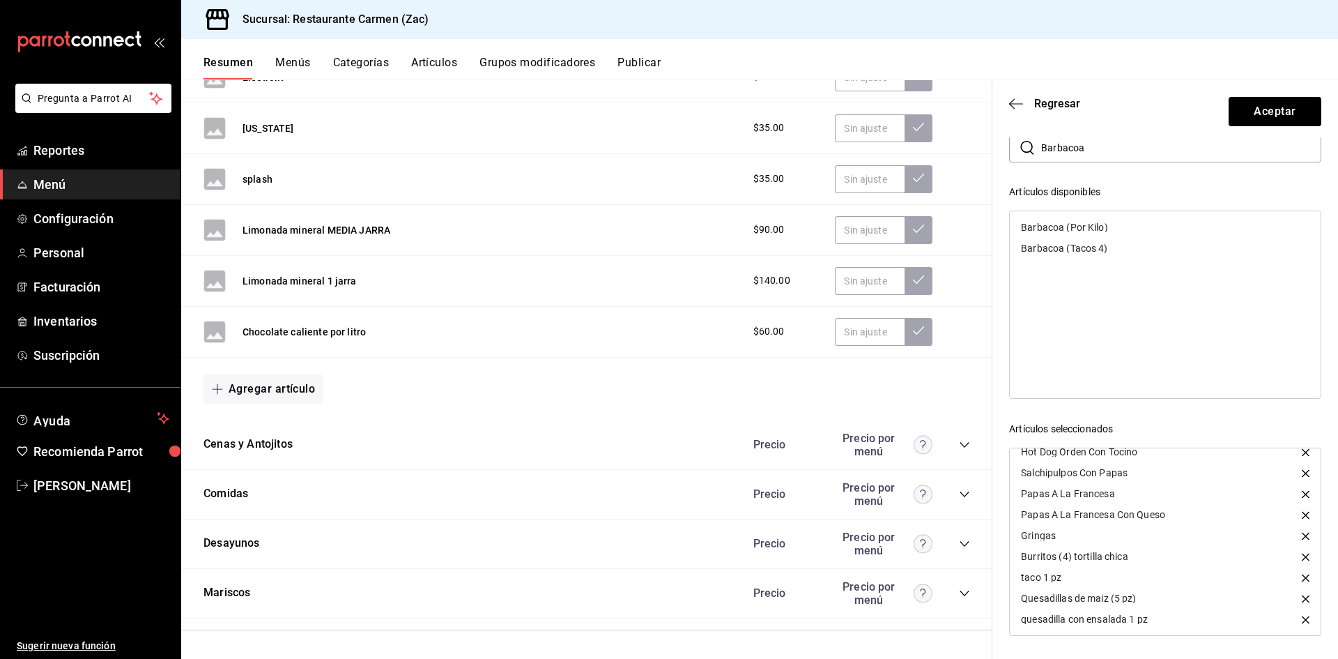
scroll to position [0, 0]
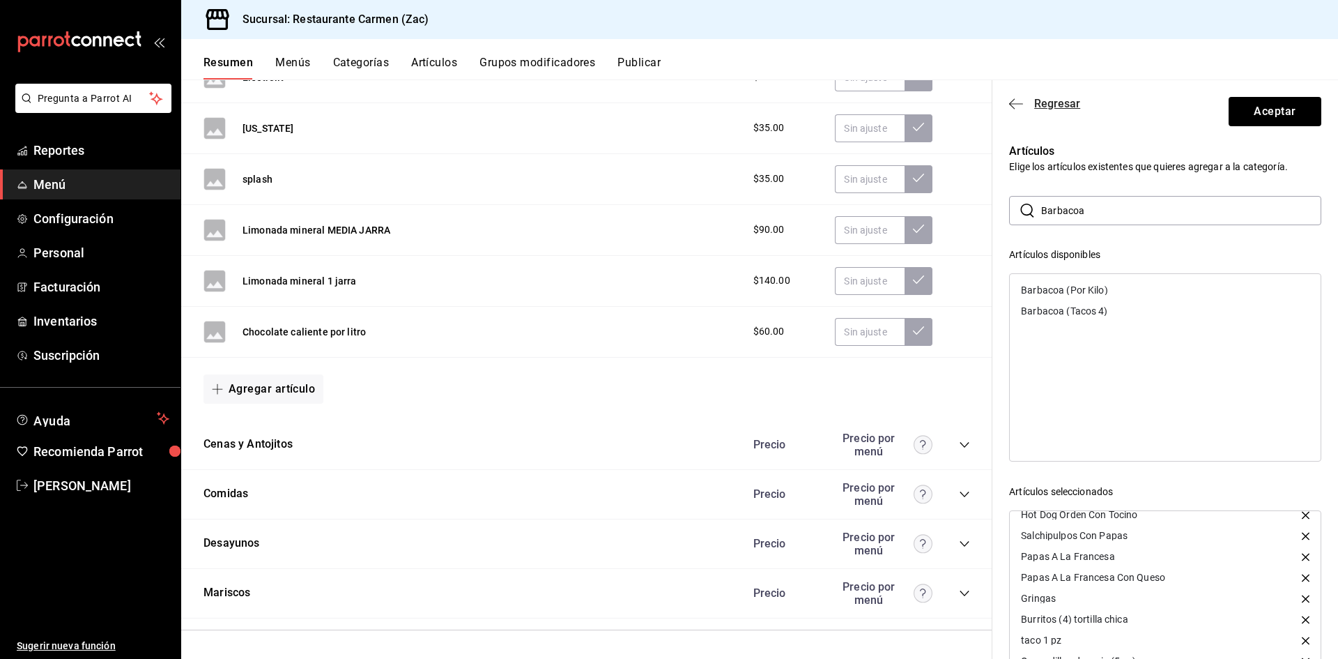
click at [1010, 101] on icon "button" at bounding box center [1016, 104] width 14 height 13
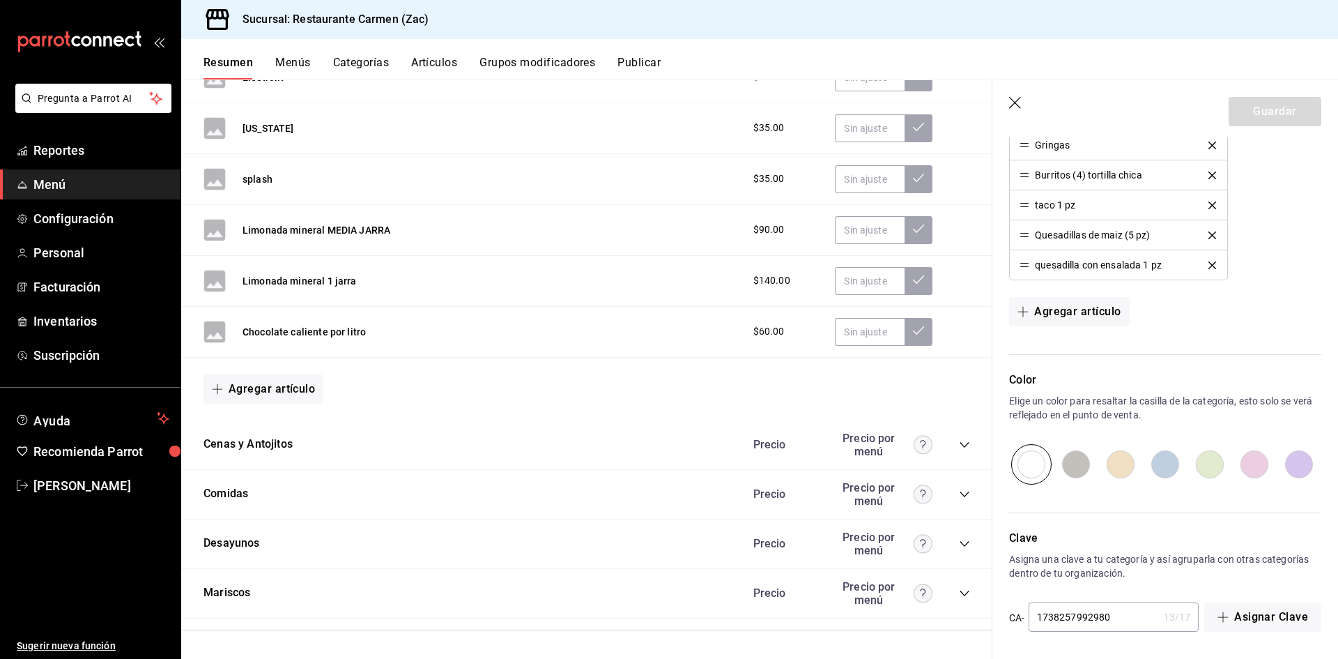
scroll to position [783, 0]
click at [133, 100] on span "Pregunta a Parrot AI" at bounding box center [93, 98] width 111 height 15
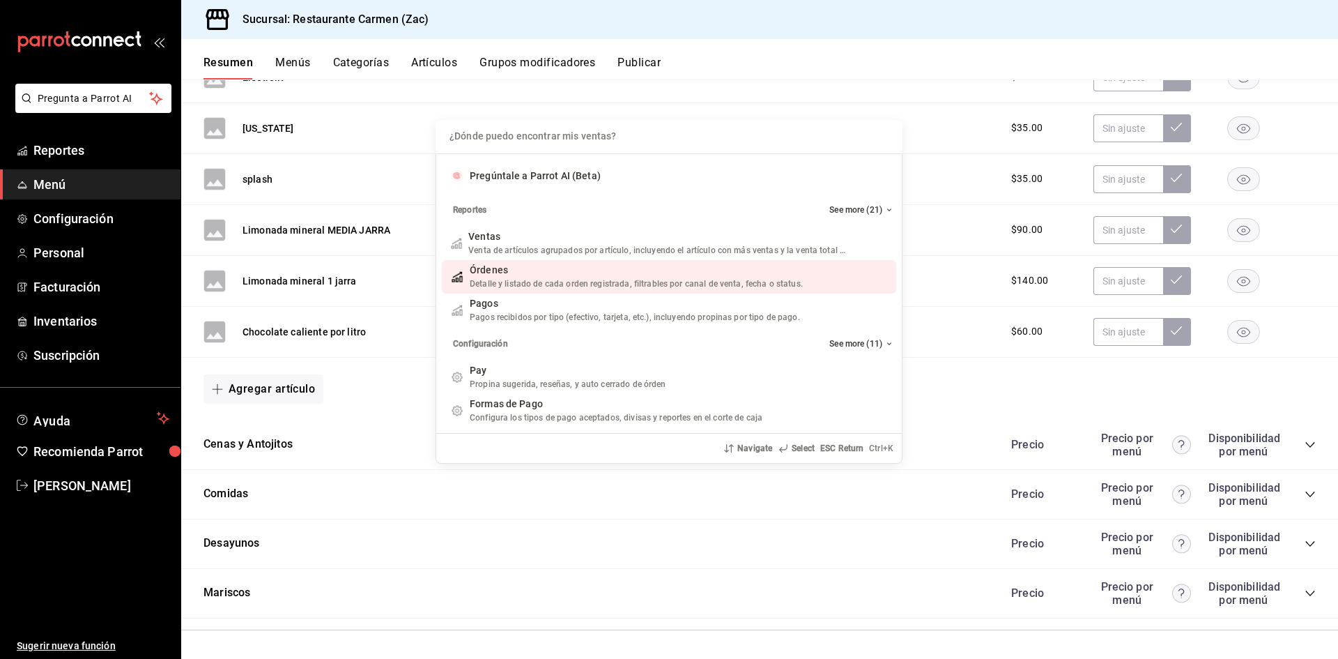
click at [491, 284] on span "Detalle y listado de cada orden registrada, filtrables por canal de venta, fech…" at bounding box center [636, 284] width 333 height 10
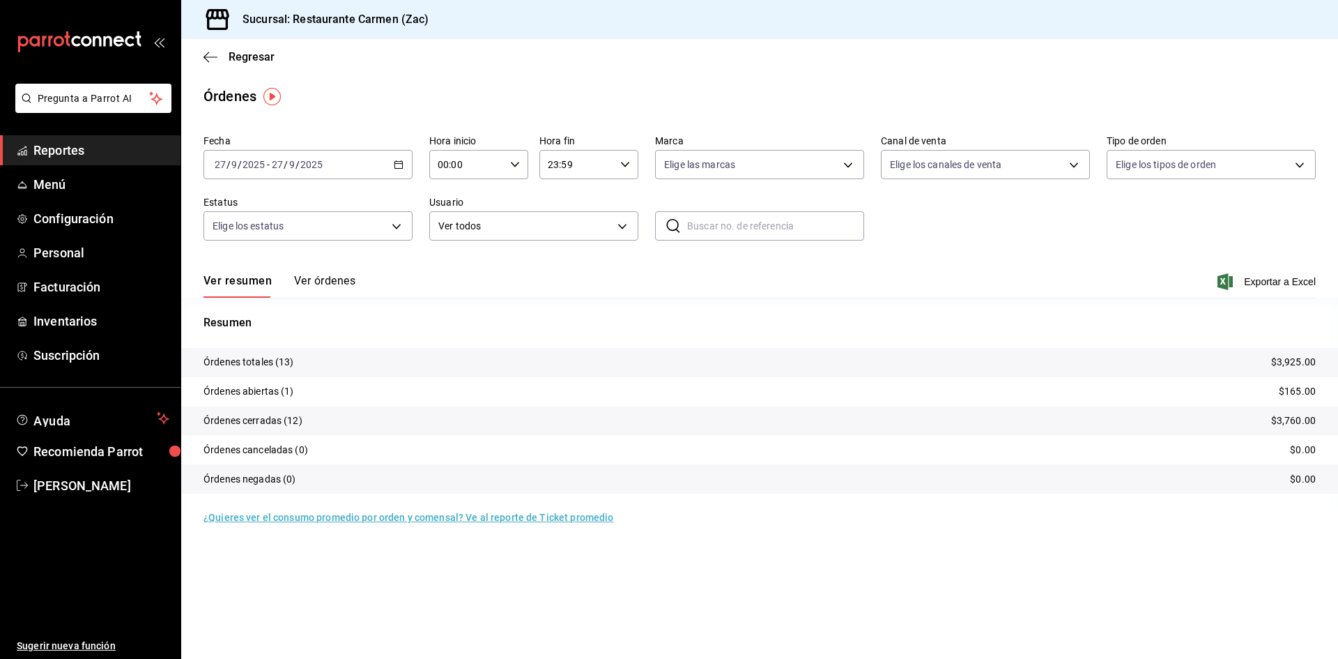
click at [80, 155] on span "Reportes" at bounding box center [101, 150] width 136 height 19
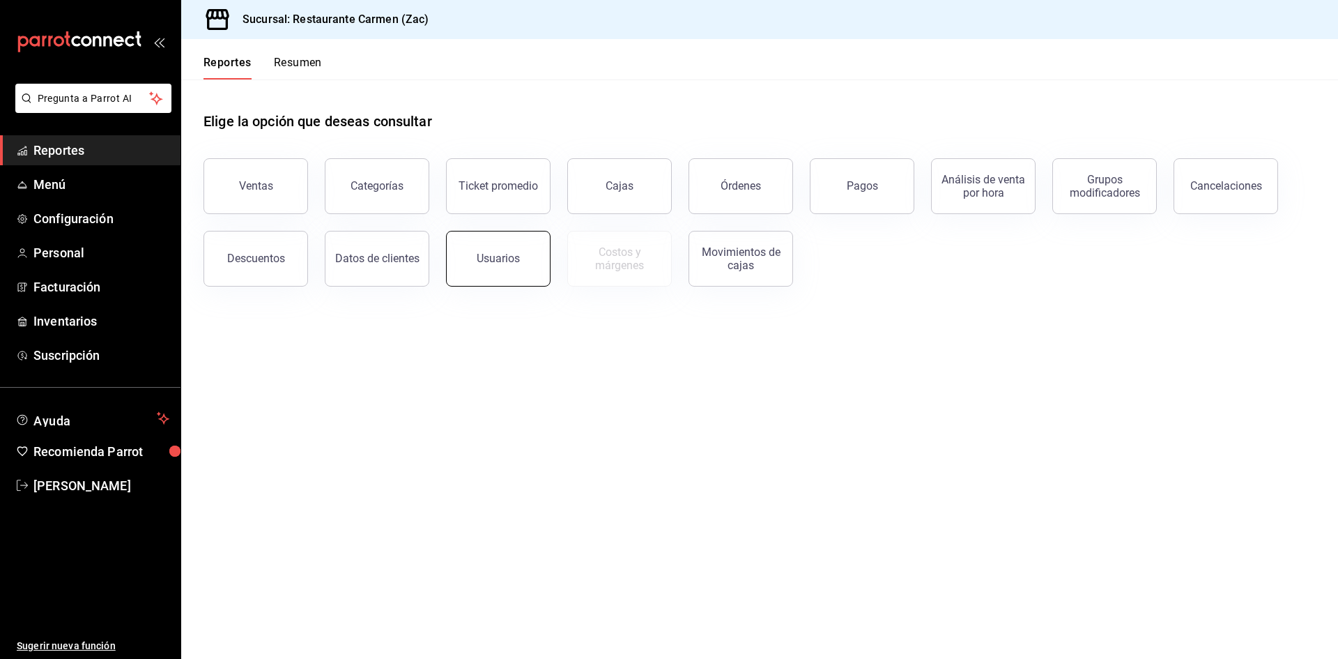
click at [505, 270] on button "Usuarios" at bounding box center [498, 259] width 105 height 56
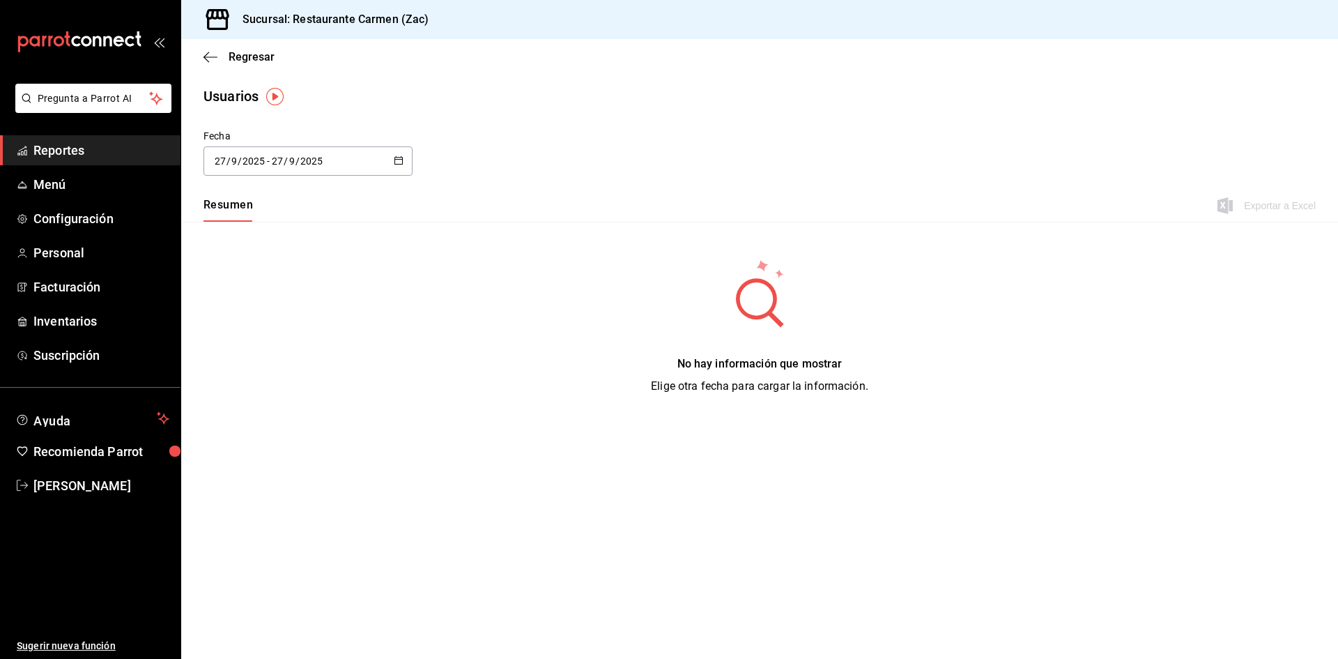
click at [78, 150] on span "Reportes" at bounding box center [101, 150] width 136 height 19
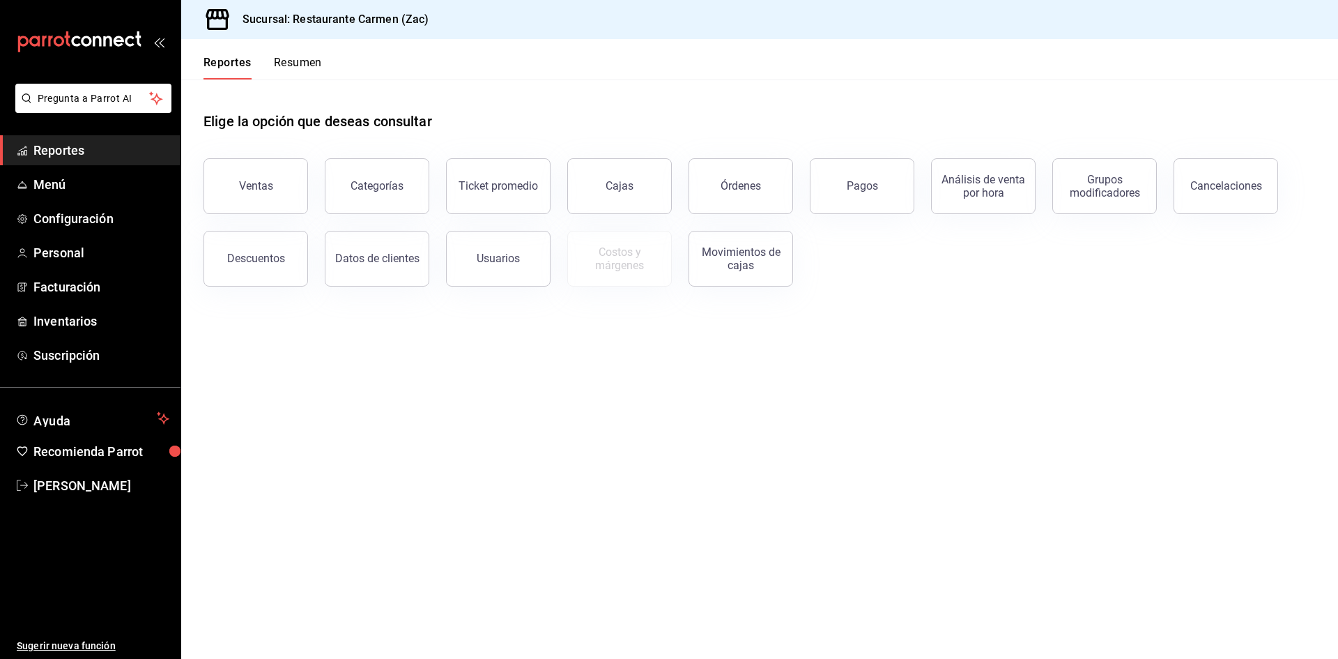
click at [304, 63] on button "Resumen" at bounding box center [298, 68] width 48 height 24
click at [74, 285] on span "Facturación" at bounding box center [101, 286] width 136 height 19
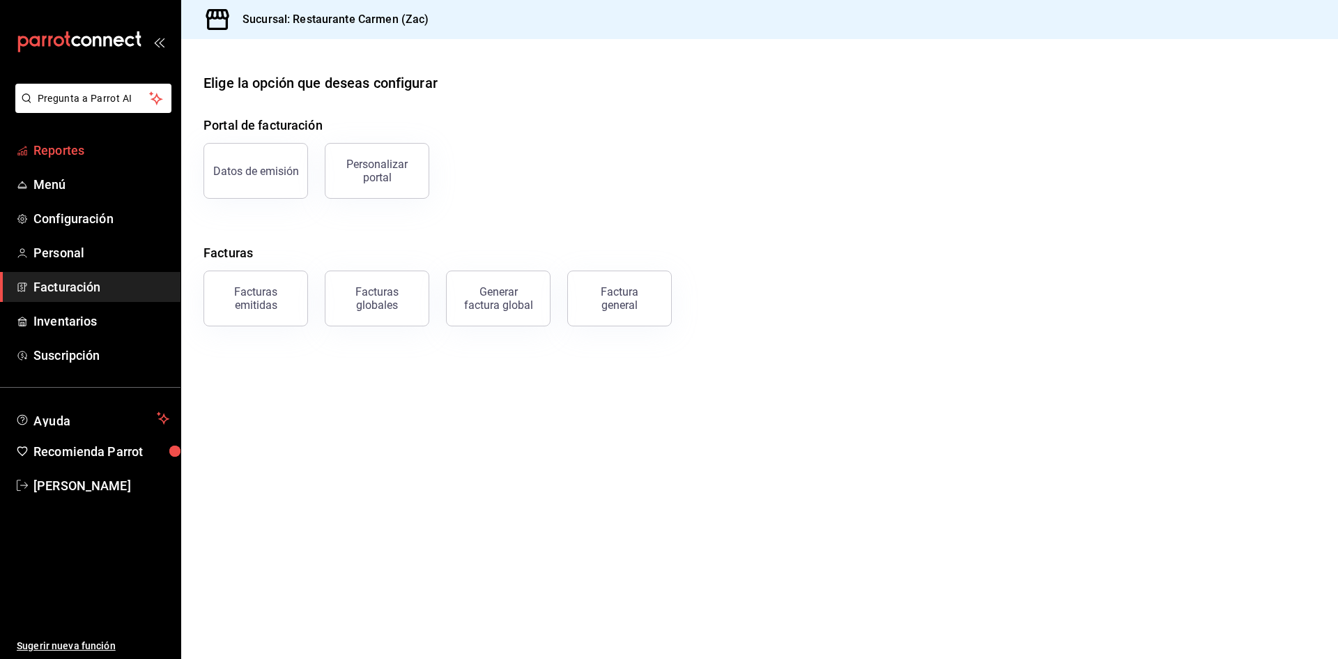
click at [84, 144] on span "Reportes" at bounding box center [101, 150] width 136 height 19
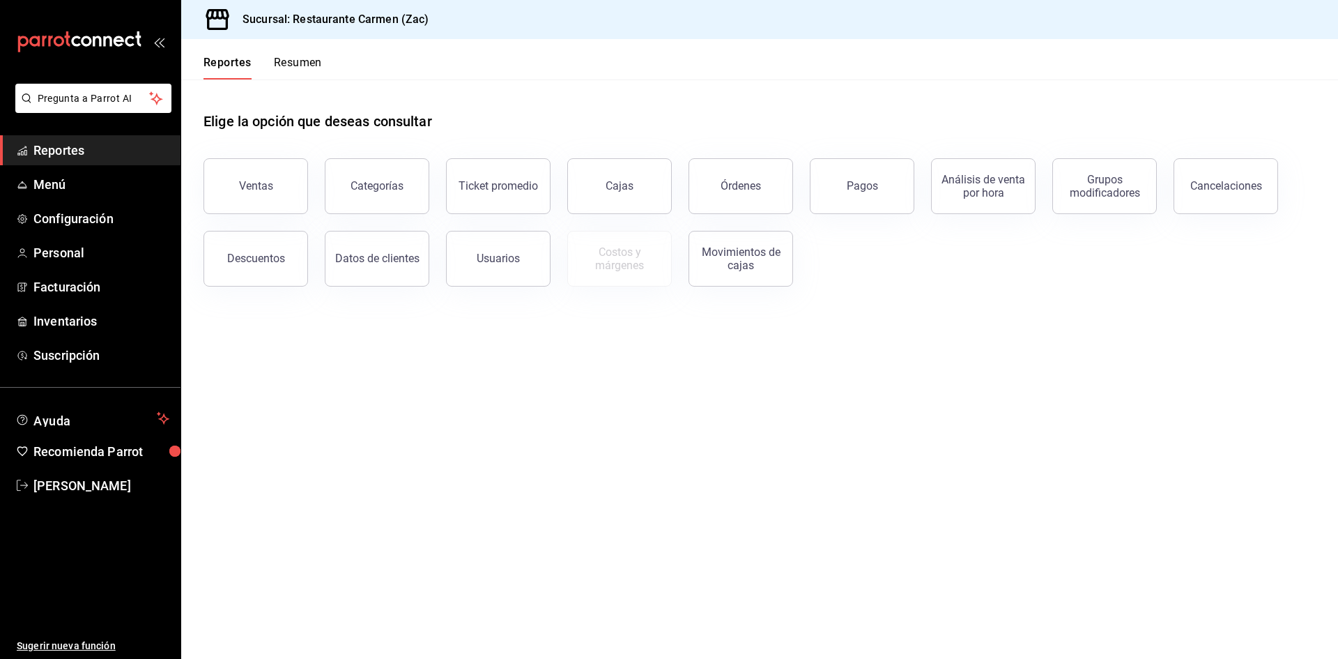
click at [109, 151] on span "Reportes" at bounding box center [101, 150] width 136 height 19
click at [89, 187] on span "Menú" at bounding box center [101, 184] width 136 height 19
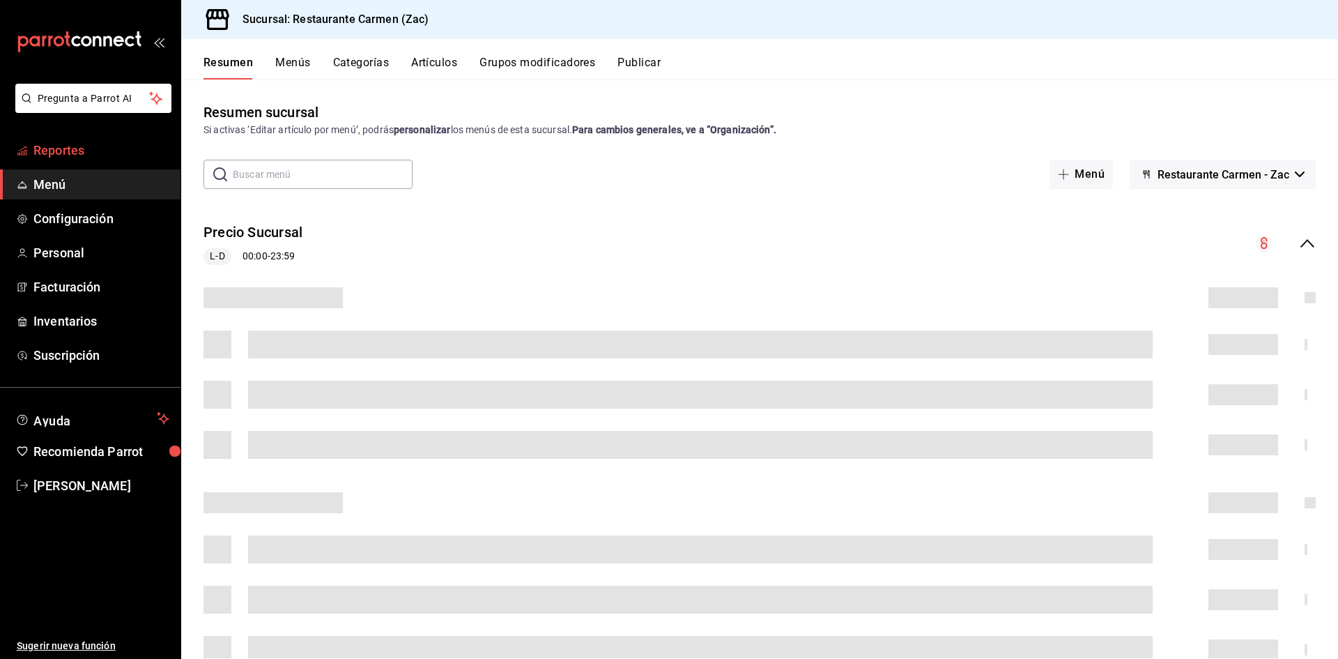
click at [95, 151] on span "Reportes" at bounding box center [101, 150] width 136 height 19
